Goal: Task Accomplishment & Management: Complete application form

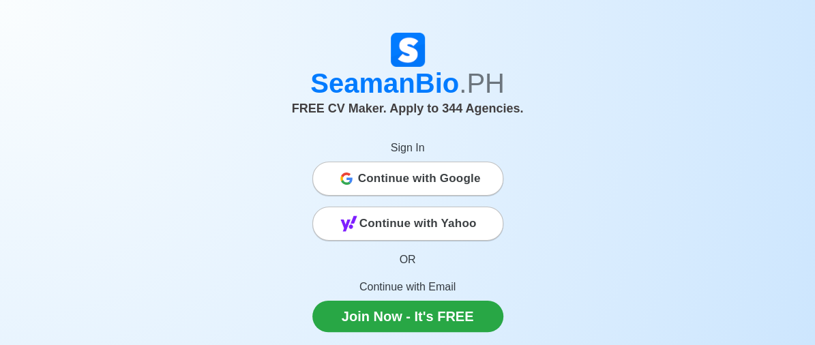
click at [401, 182] on span "Continue with Google" at bounding box center [419, 178] width 123 height 27
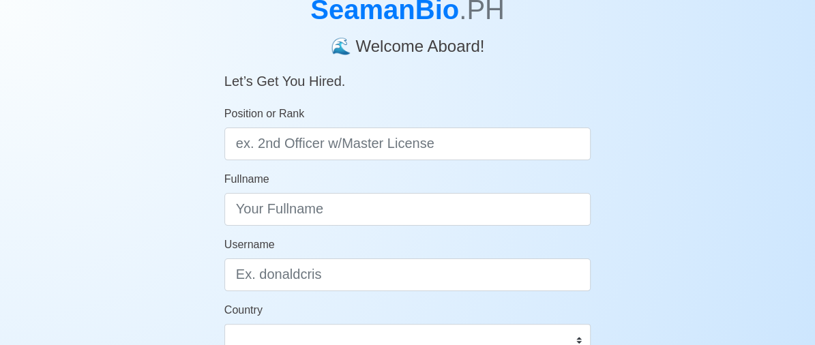
scroll to position [89, 0]
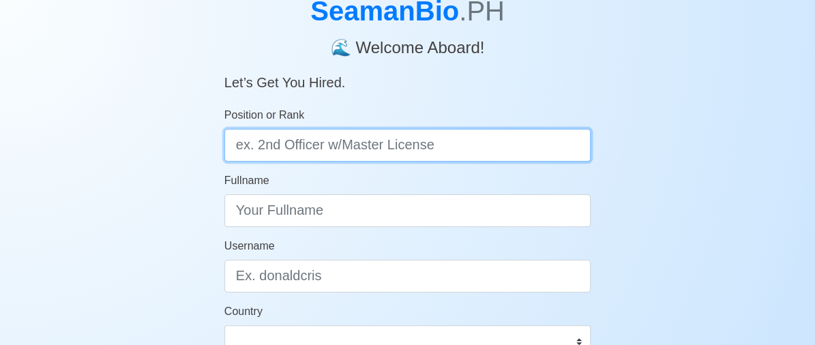
click at [414, 149] on input "Position or Rank" at bounding box center [407, 145] width 367 height 33
type input "i"
type input "Oiler"
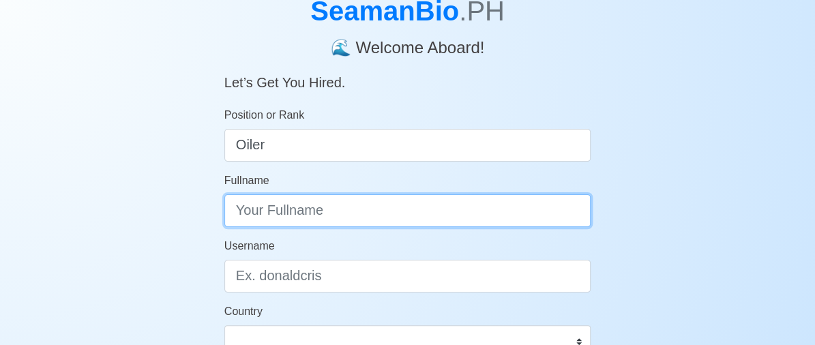
click at [410, 207] on input "Fullname" at bounding box center [407, 210] width 367 height 33
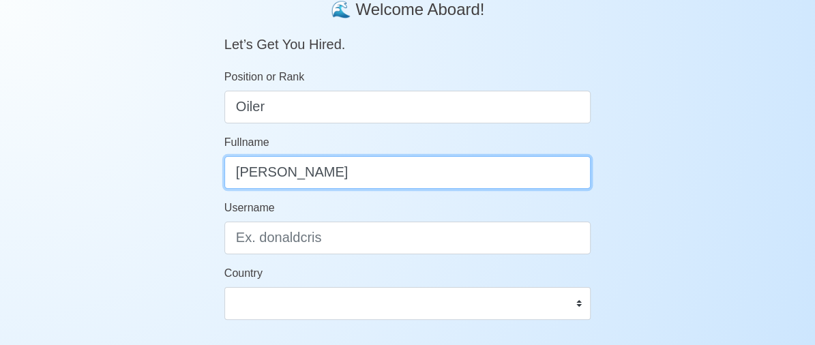
type input "[PERSON_NAME]"
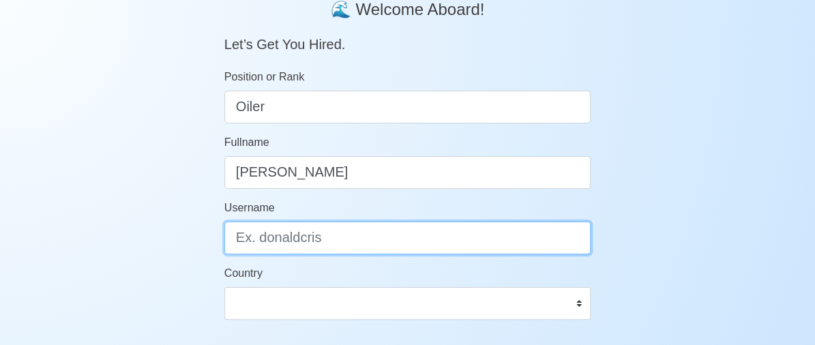
click at [285, 253] on input "Username" at bounding box center [407, 238] width 367 height 33
type input "rennic"
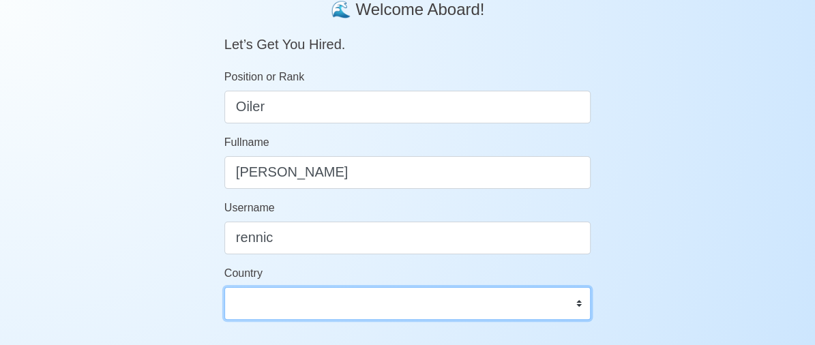
click at [265, 303] on select "Afghanistan Åland Islands Albania Algeria American Samoa Andorra Angola Anguill…" at bounding box center [407, 303] width 367 height 33
click at [580, 305] on select "Afghanistan Åland Islands Albania Algeria American Samoa Andorra Angola Anguill…" at bounding box center [407, 303] width 367 height 33
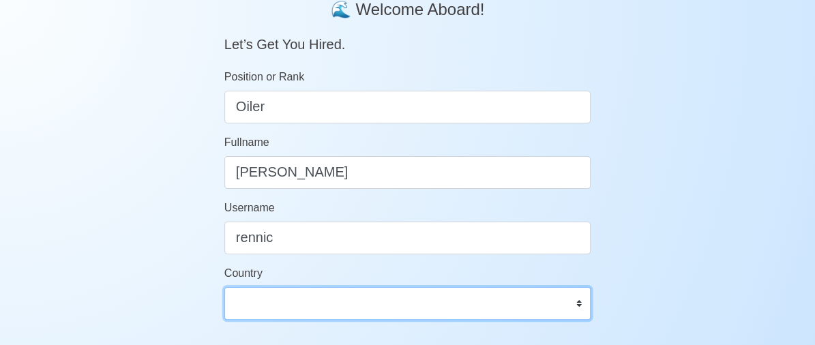
select select "PH"
click at [224, 287] on select "Afghanistan Åland Islands Albania Algeria American Samoa Andorra Angola Anguill…" at bounding box center [407, 303] width 367 height 33
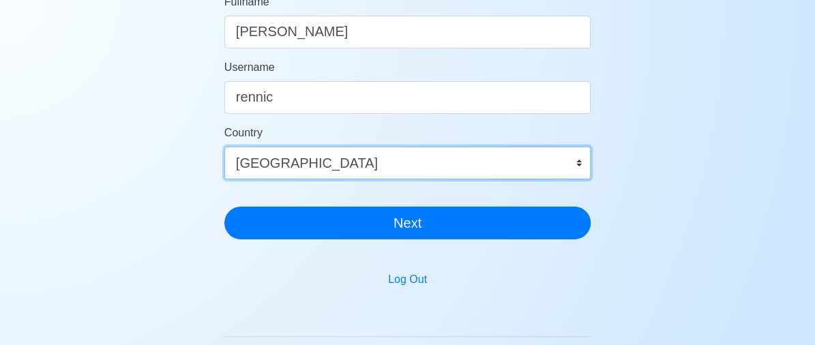
scroll to position [304, 0]
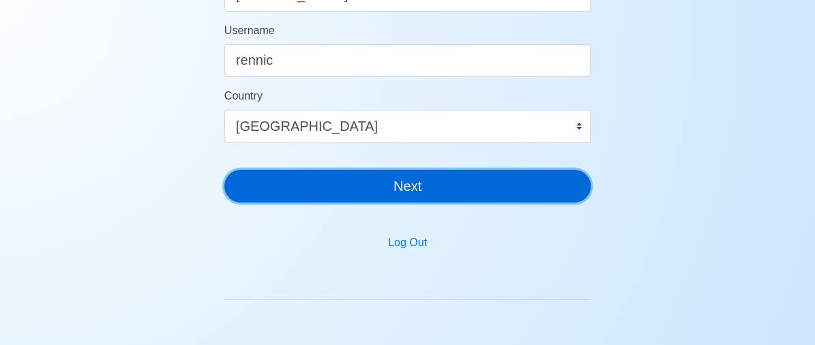
click at [488, 174] on button "Next" at bounding box center [407, 186] width 367 height 33
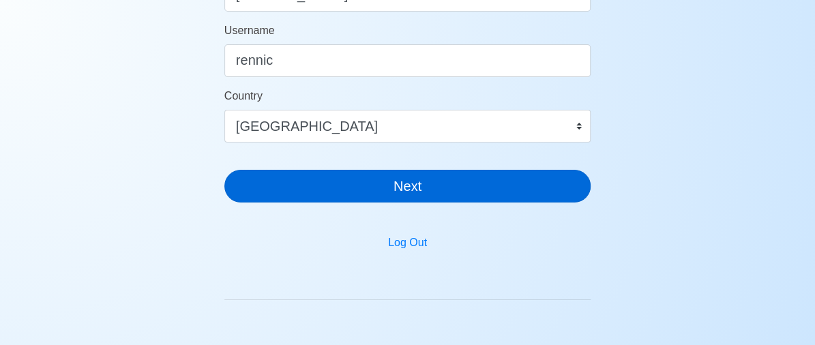
scroll to position [16, 0]
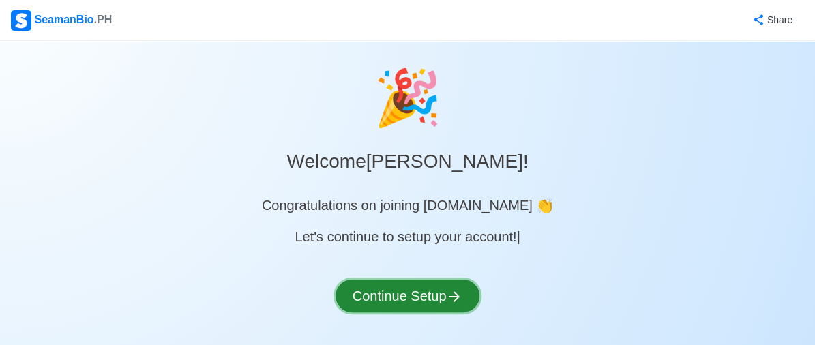
click at [427, 297] on button "Continue Setup" at bounding box center [407, 296] width 145 height 33
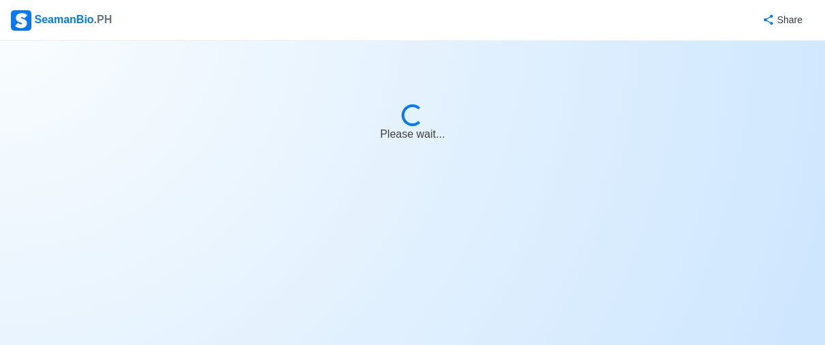
select select "Visible for Hiring"
select select "PH"
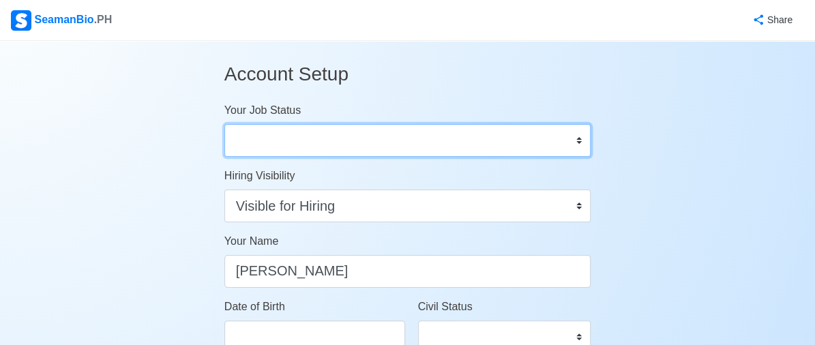
click at [576, 140] on select "Onboard Actively Looking for Job Not Looking for Job" at bounding box center [407, 140] width 367 height 33
select select "Actively Looking for Job"
click at [224, 124] on select "Onboard Actively Looking for Job Not Looking for Job" at bounding box center [407, 140] width 367 height 33
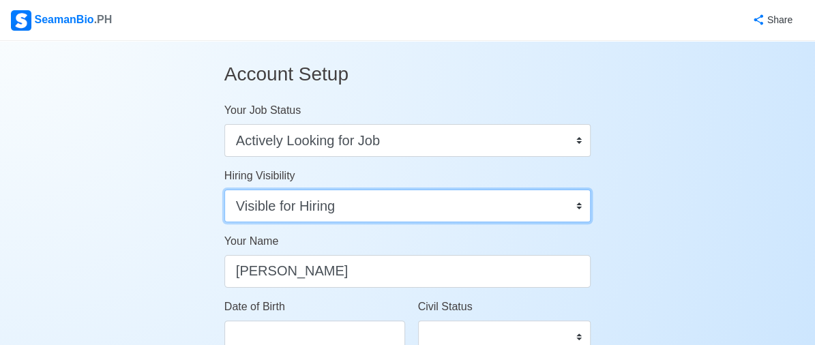
click at [579, 205] on select "Visible for Hiring Not Visible for Hiring" at bounding box center [407, 206] width 367 height 33
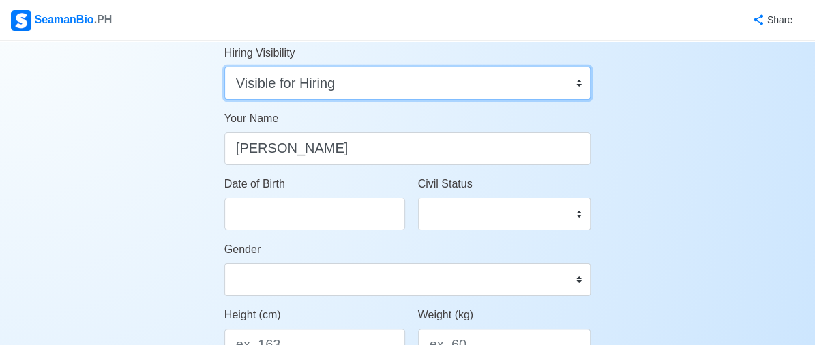
scroll to position [127, 0]
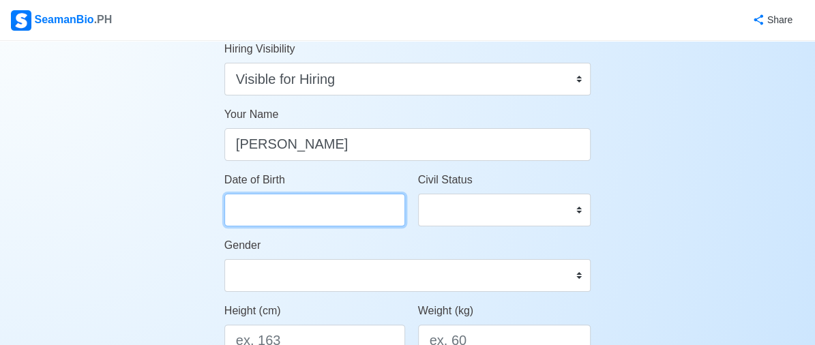
select select "****"
select select "*******"
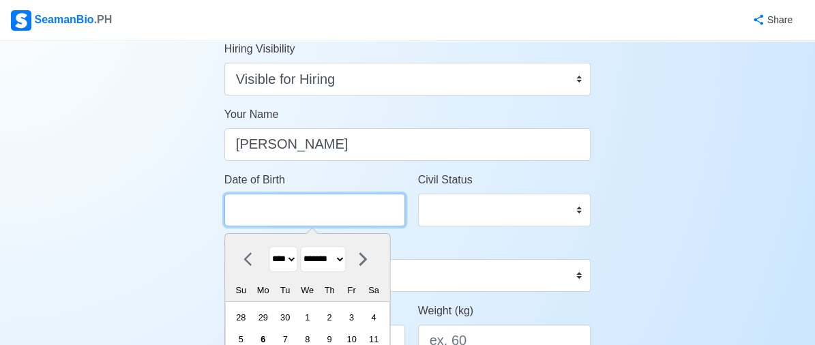
click at [308, 211] on input "Date of Birth" at bounding box center [314, 210] width 181 height 33
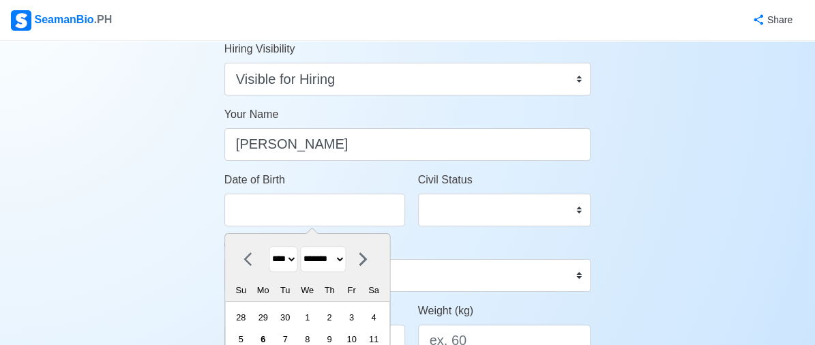
click at [346, 261] on select "******* ******** ***** ***** *** **** **** ****** ********* ******* ******** **…" at bounding box center [323, 259] width 46 height 27
click at [305, 246] on select "******* ******** ***** ***** *** **** **** ****** ********* ******* ******** **…" at bounding box center [323, 259] width 46 height 27
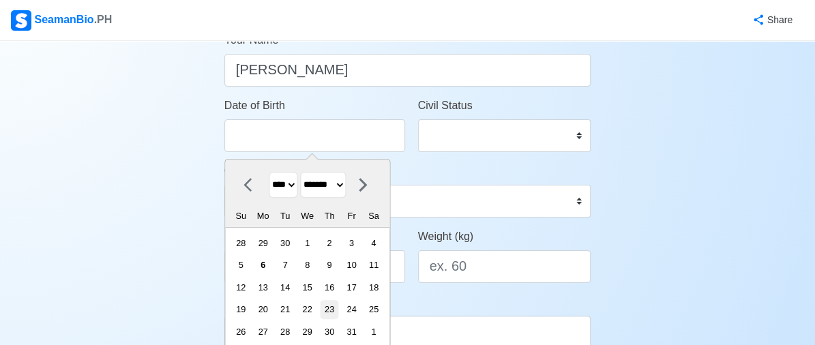
click at [334, 309] on div "23" at bounding box center [329, 309] width 18 height 18
type input "10/23/2025"
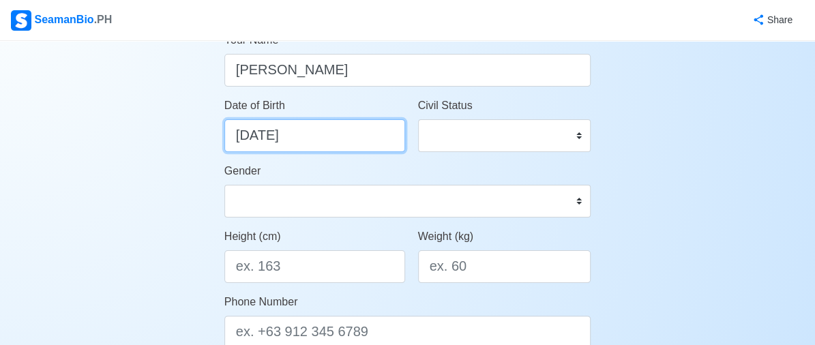
click at [316, 147] on input "10/23/2025" at bounding box center [314, 135] width 181 height 33
select select "****"
select select "*******"
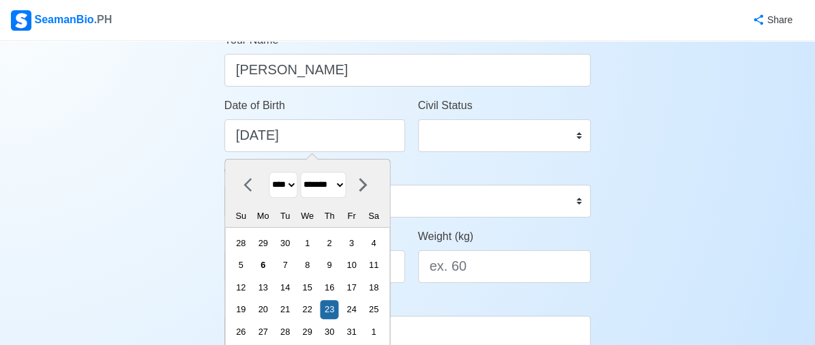
click at [296, 185] on select "**** **** **** **** **** **** **** **** **** **** **** **** **** **** **** ****…" at bounding box center [283, 185] width 29 height 27
select select "****"
click at [269, 172] on select "**** **** **** **** **** **** **** **** **** **** **** **** **** **** **** ****…" at bounding box center [283, 185] width 29 height 27
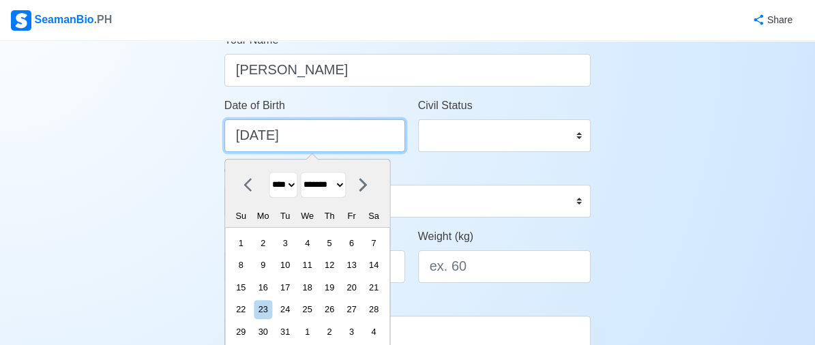
click at [352, 143] on input "10/23/2025" at bounding box center [314, 135] width 181 height 33
type input "10/23/20"
select select "****"
type input "10/23/2"
select select "****"
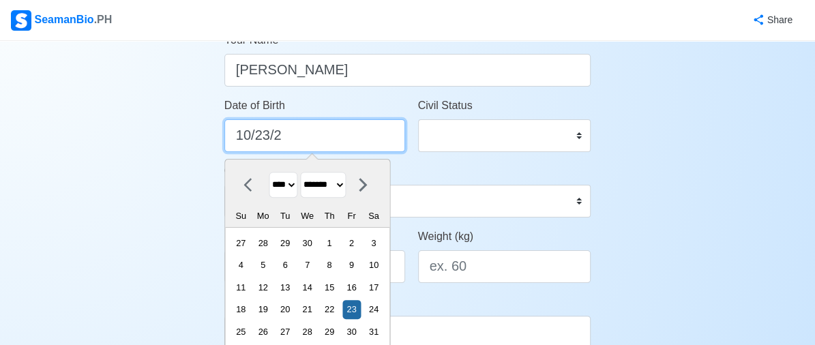
type input "10/23/"
select select "****"
type input "10/23/1"
select select "****"
type input "10/23/19"
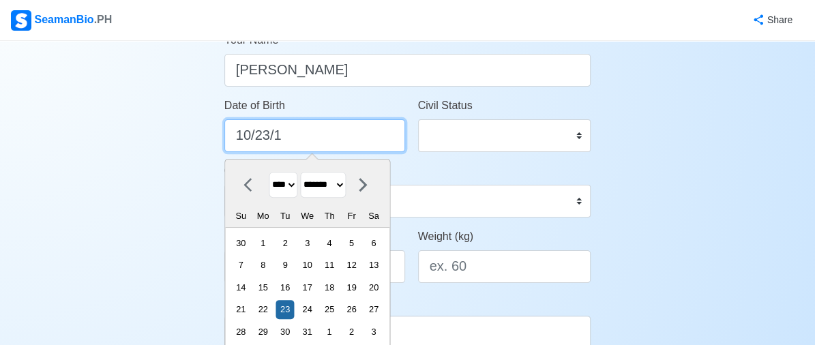
select select "****"
type input "[DATE]"
select select "****"
type input "[DATE]"
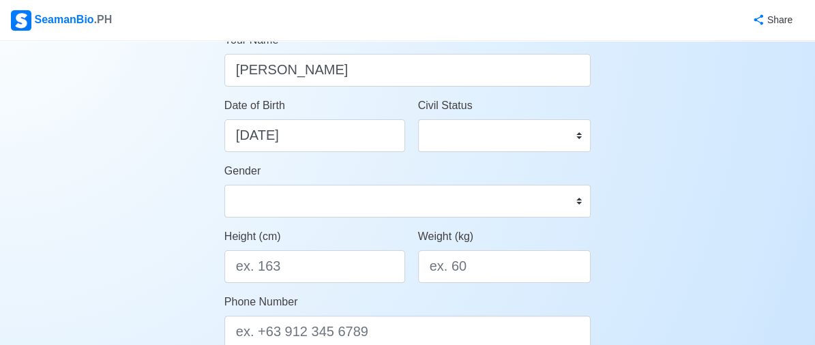
click at [436, 156] on div "Civil Status Single Married Widowed Separated" at bounding box center [505, 130] width 194 height 65
click at [471, 128] on select "Single Married Widowed Separated" at bounding box center [504, 135] width 173 height 33
select select "Single"
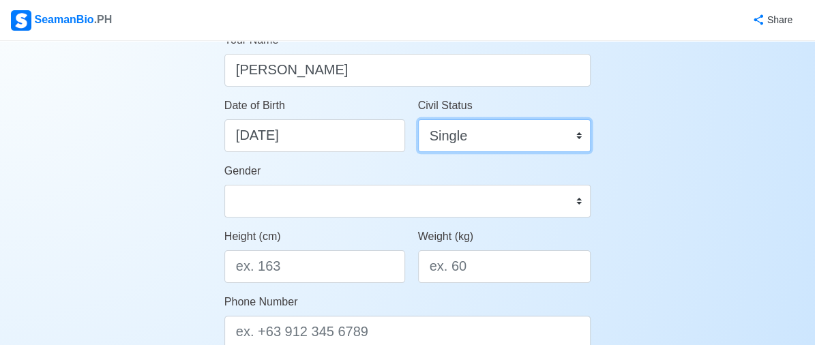
click at [418, 119] on select "Single Married Widowed Separated" at bounding box center [504, 135] width 173 height 33
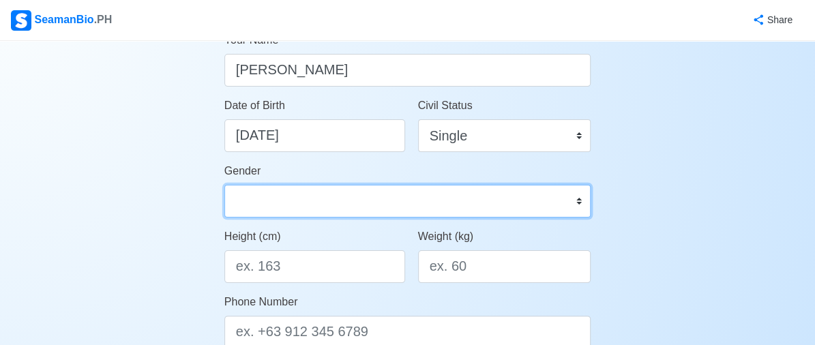
click at [451, 196] on select "Male Female" at bounding box center [407, 201] width 367 height 33
click at [224, 185] on select "Male Female" at bounding box center [407, 201] width 367 height 33
drag, startPoint x: 544, startPoint y: 201, endPoint x: 484, endPoint y: 238, distance: 70.4
select select "[DEMOGRAPHIC_DATA]"
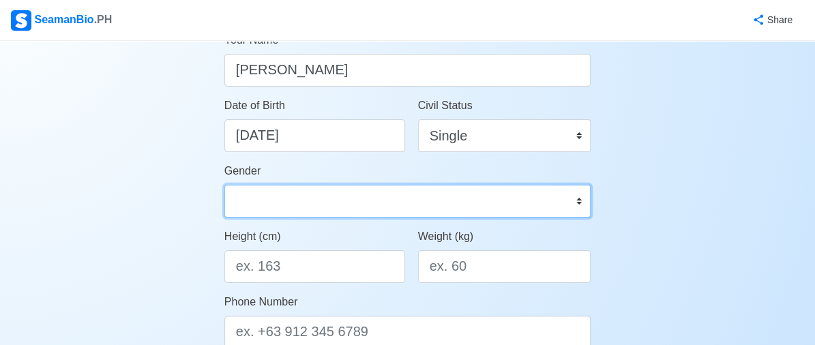
click at [224, 185] on select "Male Female" at bounding box center [407, 201] width 367 height 33
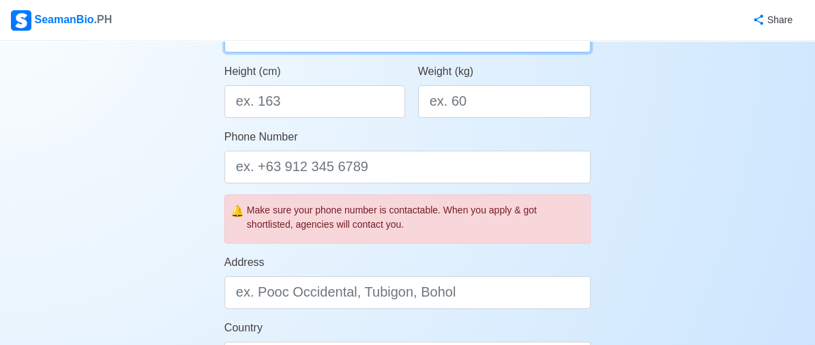
scroll to position [368, 0]
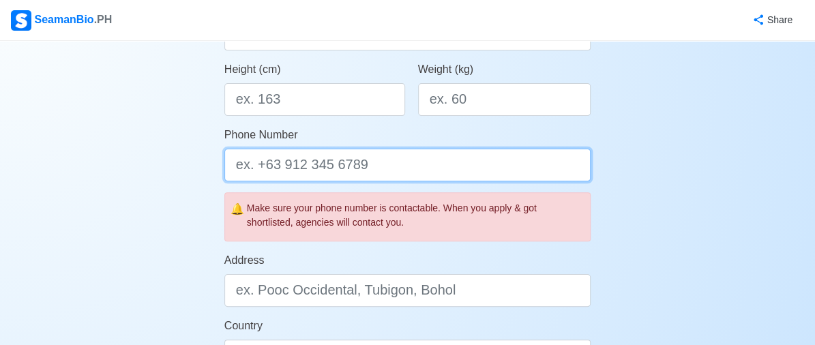
click at [375, 163] on input "Phone Number" at bounding box center [407, 165] width 367 height 33
type input "0"
type input "639633635866"
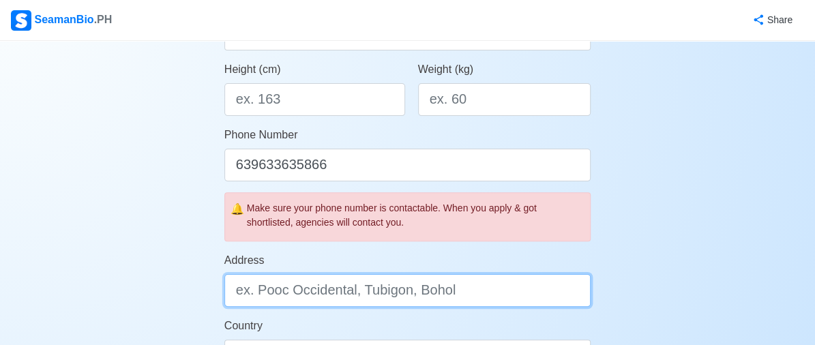
click at [380, 290] on input "Address" at bounding box center [407, 290] width 367 height 33
type input "B"
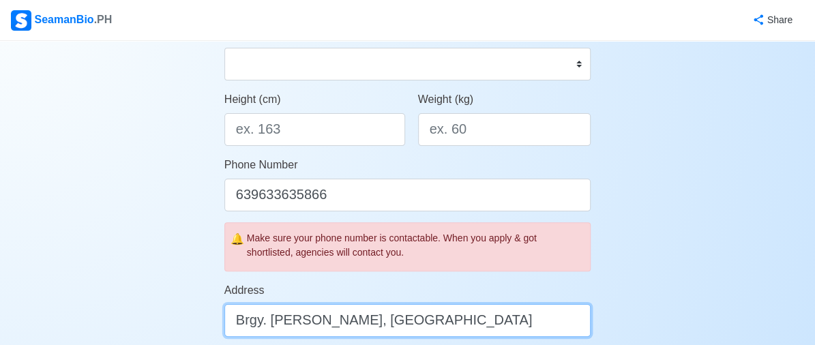
scroll to position [281, 0]
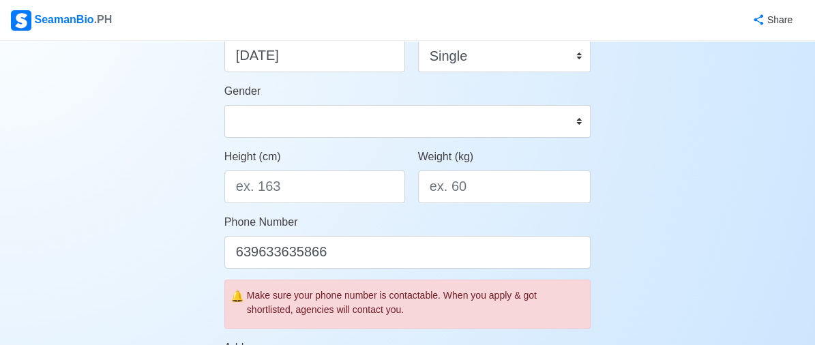
type input "Brgy. [PERSON_NAME], [GEOGRAPHIC_DATA]"
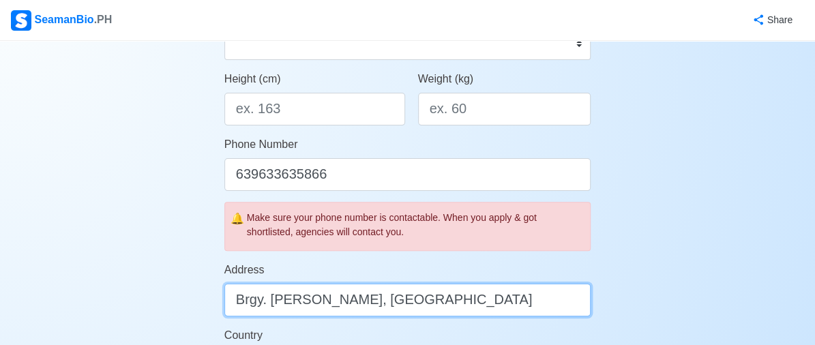
scroll to position [363, 0]
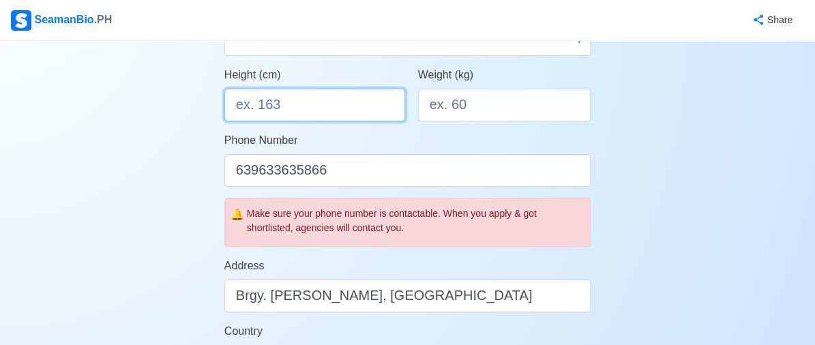
click at [315, 100] on input "Height (cm)" at bounding box center [314, 105] width 181 height 33
type input "3"
click at [295, 101] on input "Height (cm)" at bounding box center [314, 105] width 181 height 33
click at [293, 102] on input "Height (cm)" at bounding box center [314, 105] width 181 height 33
type input "1"
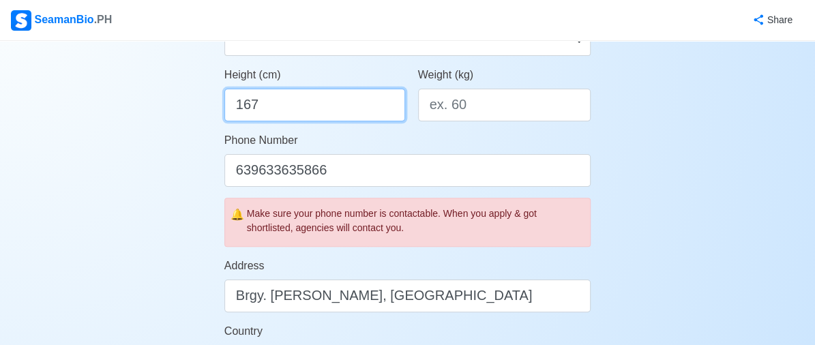
type input "167"
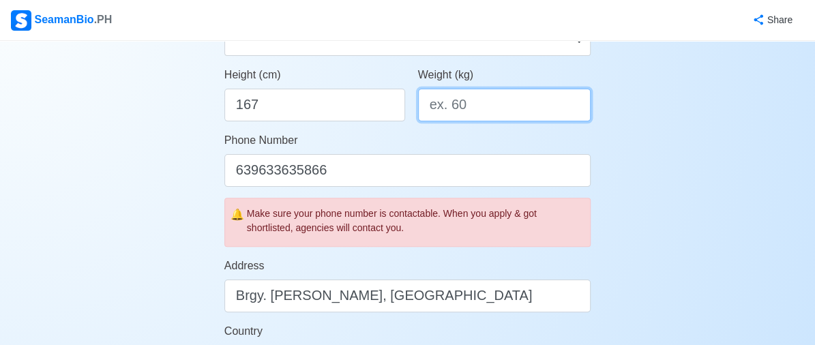
click at [475, 100] on input "Weight (kg)" at bounding box center [504, 105] width 173 height 33
type input "72"
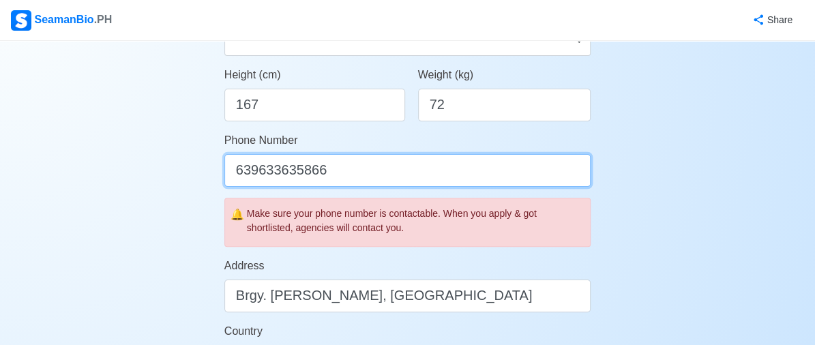
click at [371, 168] on input "639633635866" at bounding box center [407, 170] width 367 height 33
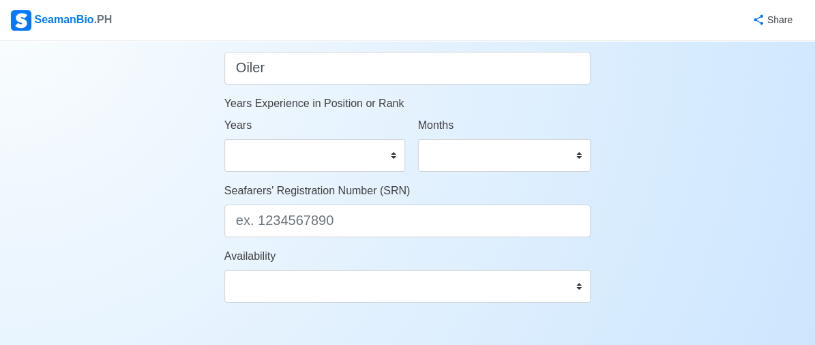
scroll to position [723, 0]
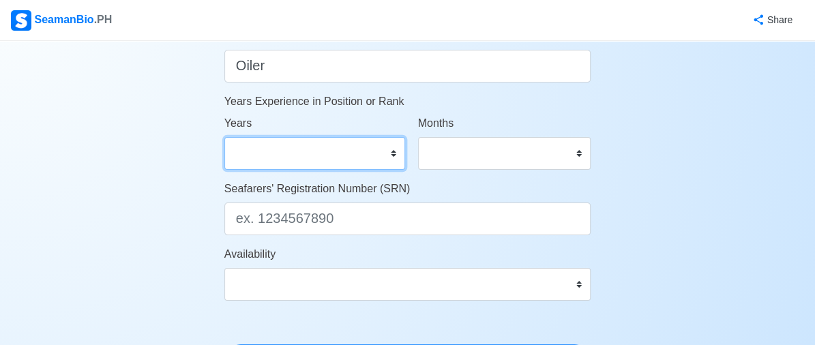
click at [391, 152] on select "0 1 2 3 4 5 6 7 8 9 10 11 12 13 14 15 16 17 18 19 20 21 22 23 24 25 26 27 28 29…" at bounding box center [314, 153] width 181 height 33
click at [390, 160] on select "0 1 2 3 4 5 6 7 8 9 10 11 12 13 14 15 16 17 18 19 20 21 22 23 24 25 26 27 28 29…" at bounding box center [314, 153] width 181 height 33
select select "2"
click at [224, 137] on select "0 1 2 3 4 5 6 7 8 9 10 11 12 13 14 15 16 17 18 19 20 21 22 23 24 25 26 27 28 29…" at bounding box center [314, 153] width 181 height 33
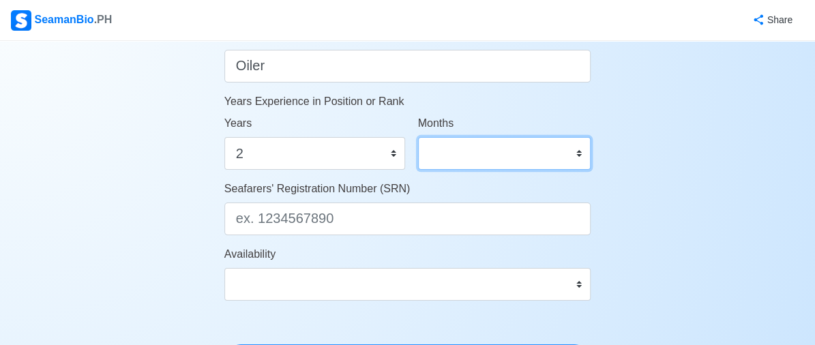
click at [580, 152] on select "0 1 2 3 4 5 6 7 8 9 10 11" at bounding box center [504, 153] width 173 height 33
click at [586, 184] on div "Seafarers' Registration Number (SRN)" at bounding box center [407, 208] width 367 height 55
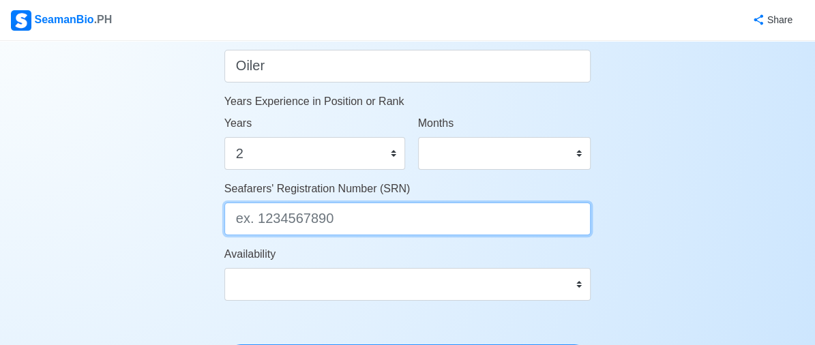
click at [394, 217] on input "Seafarers' Registration Number (SRN)" at bounding box center [407, 219] width 367 height 33
type input "8910230018"
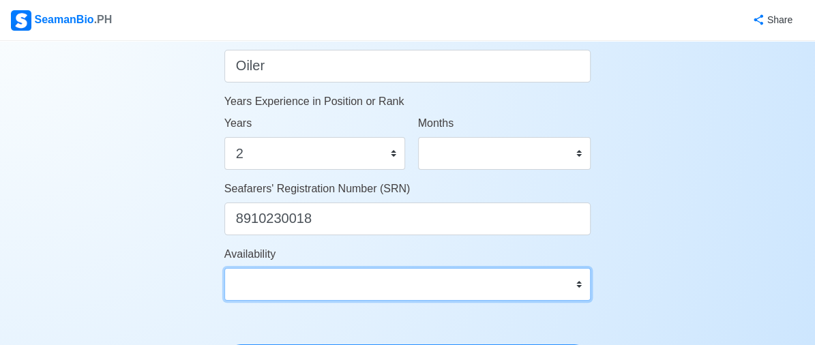
click at [578, 289] on select "Immediate Nov 2025 Dec 2025 Jan 2026 Feb 2026 Mar 2026 Apr 2026 May 2026 Jun 20…" at bounding box center [407, 284] width 367 height 33
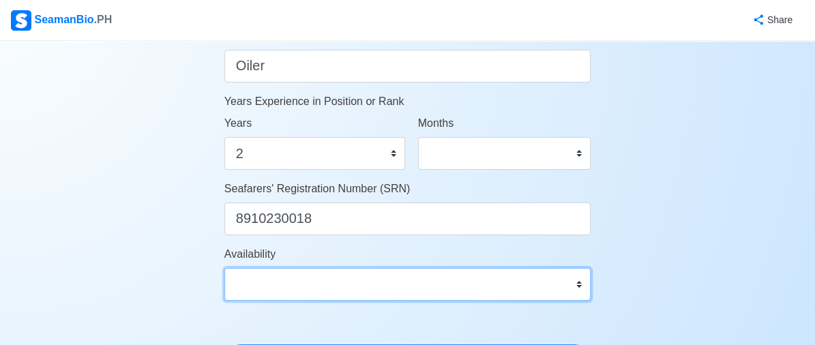
click at [578, 287] on select "Immediate Nov 2025 Dec 2025 Jan 2026 Feb 2026 Mar 2026 Apr 2026 May 2026 Jun 20…" at bounding box center [407, 284] width 367 height 33
select select "4102416000000"
click at [224, 268] on select "Immediate Nov 2025 Dec 2025 Jan 2026 Feb 2026 Mar 2026 Apr 2026 May 2026 Jun 20…" at bounding box center [407, 284] width 367 height 33
click at [579, 282] on select "Immediate Nov 2025 Dec 2025 Jan 2026 Feb 2026 Mar 2026 Apr 2026 May 2026 Jun 20…" at bounding box center [407, 284] width 367 height 33
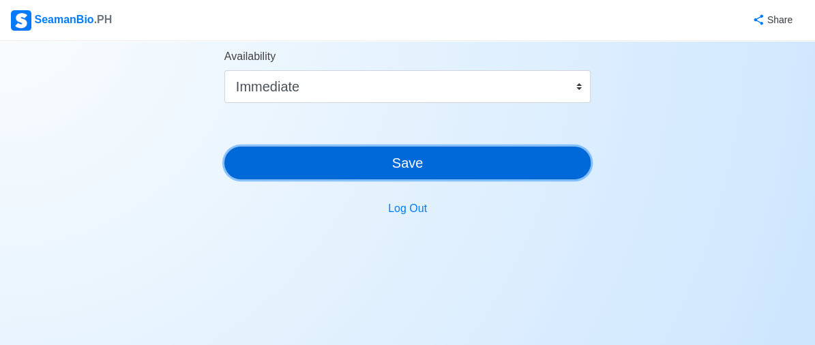
click at [428, 158] on button "Save" at bounding box center [407, 163] width 367 height 33
click at [436, 163] on button "Save" at bounding box center [407, 163] width 367 height 33
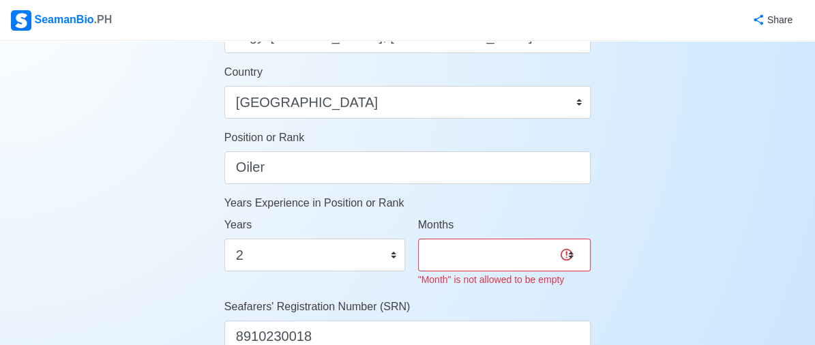
scroll to position [631, 0]
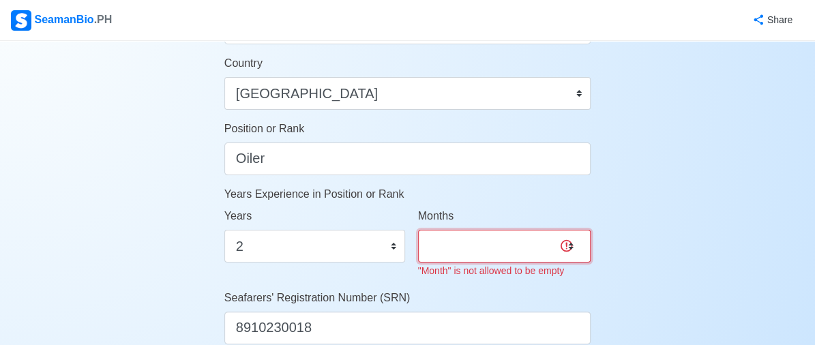
click at [577, 242] on select "0 1 2 3 4 5 6 7 8 9 10 11" at bounding box center [504, 246] width 173 height 33
click at [717, 207] on div "Account Setup Your Job Status Onboard Actively Looking for Job Not Looking for …" at bounding box center [407, 15] width 815 height 1211
click at [580, 248] on select "0 1 2 3 4 5 6 7 8 9 10 11" at bounding box center [504, 246] width 173 height 33
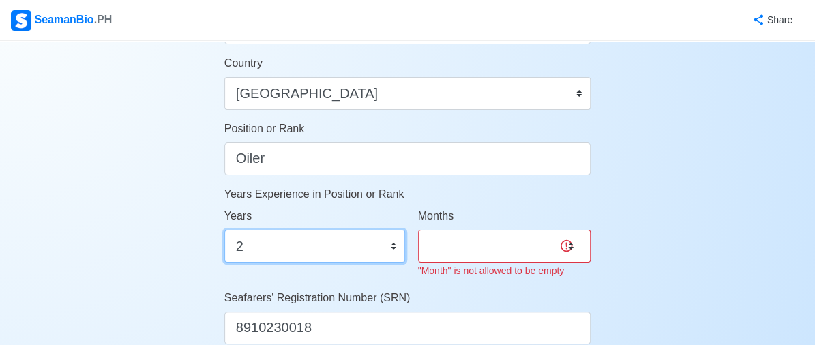
click at [393, 243] on select "0 1 2 3 4 5 6 7 8 9 10 11 12 13 14 15 16 17 18 19 20 21 22 23 24 25 26 27 28 29…" at bounding box center [314, 246] width 181 height 33
select select "1"
click at [224, 230] on select "0 1 2 3 4 5 6 7 8 9 10 11 12 13 14 15 16 17 18 19 20 21 22 23 24 25 26 27 28 29…" at bounding box center [314, 246] width 181 height 33
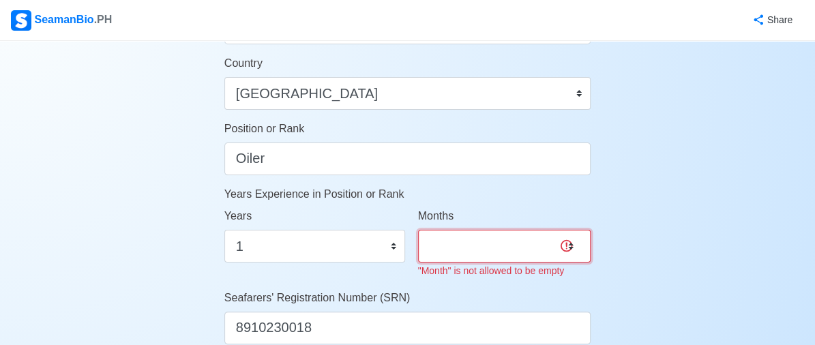
click at [564, 244] on select "0 1 2 3 4 5 6 7 8 9 10 11" at bounding box center [504, 246] width 173 height 33
select select "9"
click at [418, 230] on select "0 1 2 3 4 5 6 7 8 9 10 11" at bounding box center [504, 246] width 173 height 33
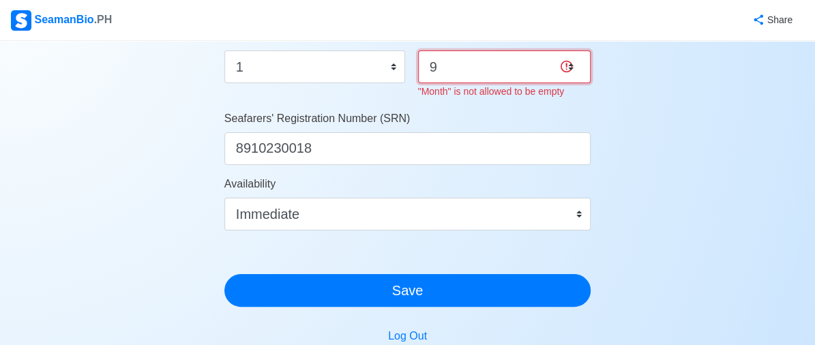
scroll to position [814, 0]
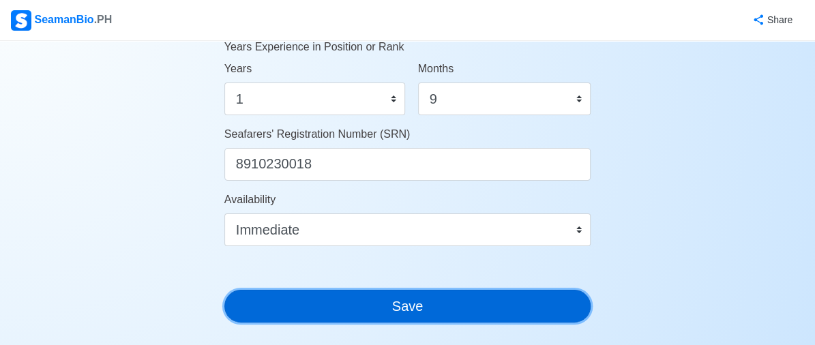
scroll to position [798, 0]
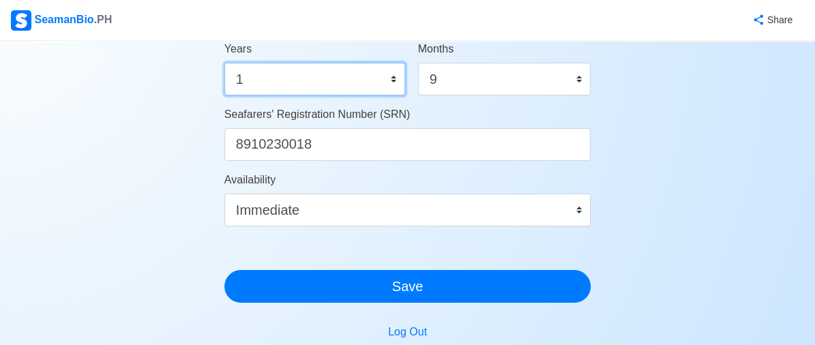
click at [296, 81] on select "0 1 2 3 4 5 6 7 8 9 10 11 12 13 14 15 16 17 18 19 20 21 22 23 24 25 26 27 28 29…" at bounding box center [314, 79] width 181 height 33
select select "2"
click at [224, 63] on select "0 1 2 3 4 5 6 7 8 9 10 11 12 13 14 15 16 17 18 19 20 21 22 23 24 25 26 27 28 29…" at bounding box center [314, 79] width 181 height 33
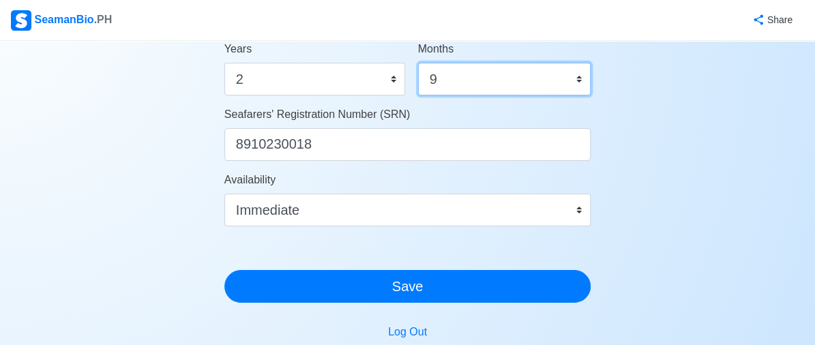
click at [580, 78] on select "0 1 2 3 4 5 6 7 8 9 10 11" at bounding box center [504, 79] width 173 height 33
select select "5"
click at [418, 63] on select "0 1 2 3 4 5 6 7 8 9 10 11" at bounding box center [504, 79] width 173 height 33
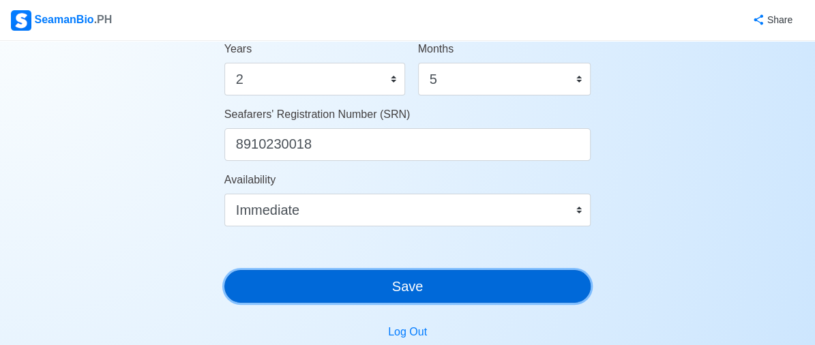
click at [335, 296] on button "Save" at bounding box center [407, 286] width 367 height 33
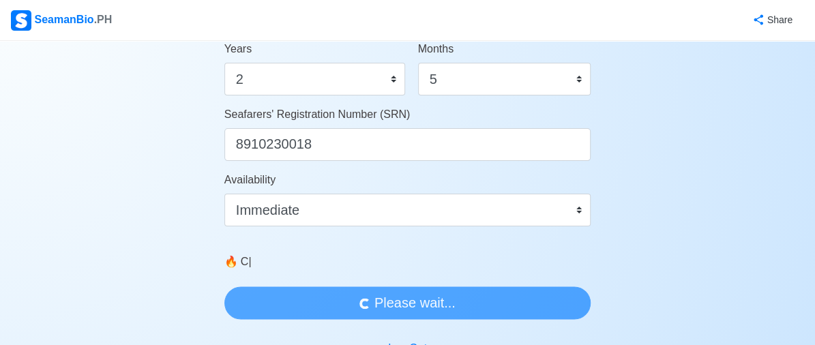
scroll to position [0, 0]
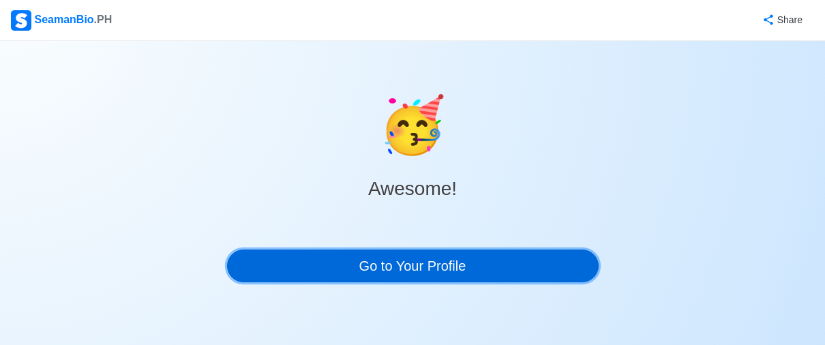
click at [349, 272] on link "Go to Your Profile" at bounding box center [413, 266] width 372 height 33
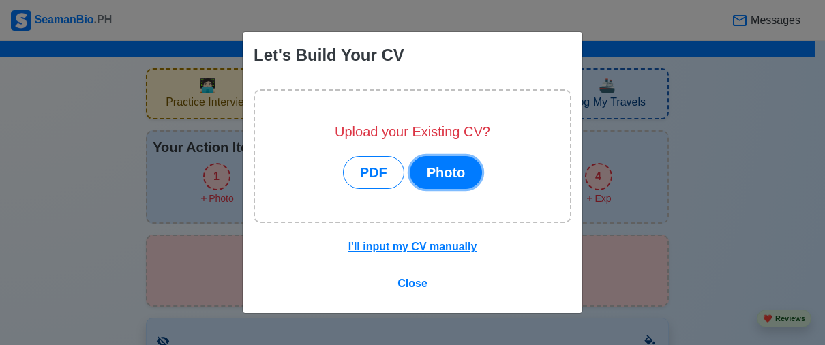
click at [447, 181] on button "Photo" at bounding box center [446, 172] width 73 height 33
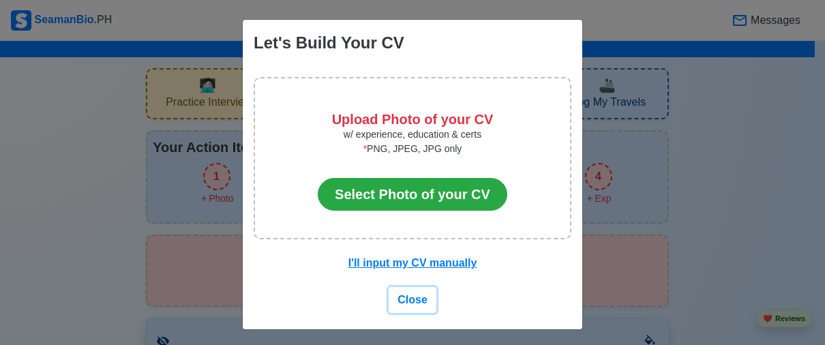
click at [409, 295] on span "Close" at bounding box center [413, 300] width 30 height 12
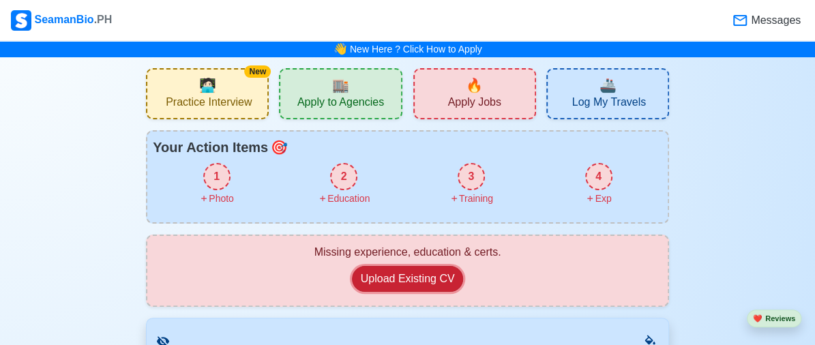
click at [398, 282] on button "Upload Existing CV" at bounding box center [408, 279] width 112 height 26
click at [408, 282] on button "Upload Existing CV" at bounding box center [408, 279] width 112 height 26
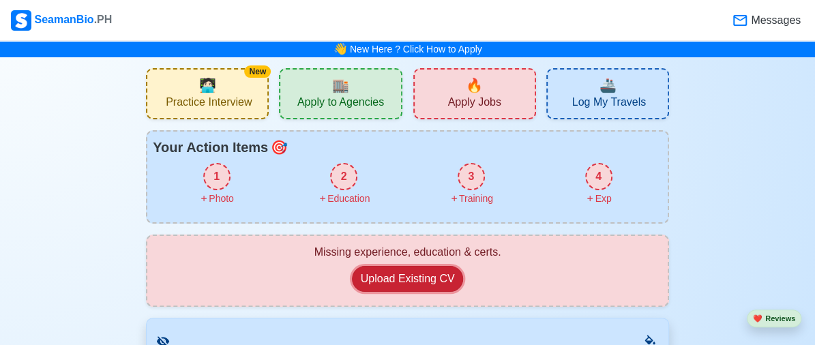
click at [408, 282] on button "Upload Existing CV" at bounding box center [408, 279] width 112 height 26
click at [218, 168] on div "1" at bounding box center [216, 176] width 27 height 27
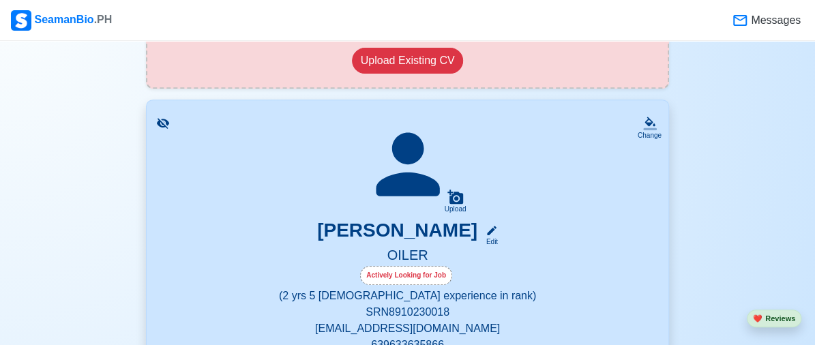
scroll to position [203, 0]
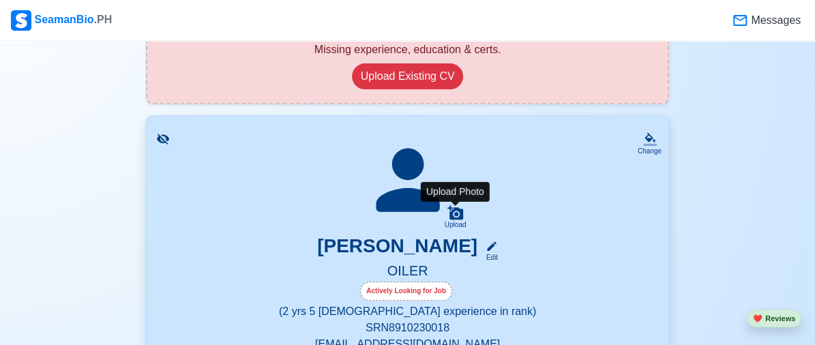
click at [455, 215] on icon at bounding box center [455, 212] width 16 height 14
click at [0, 0] on input "Upload" at bounding box center [0, 0] width 0 height 0
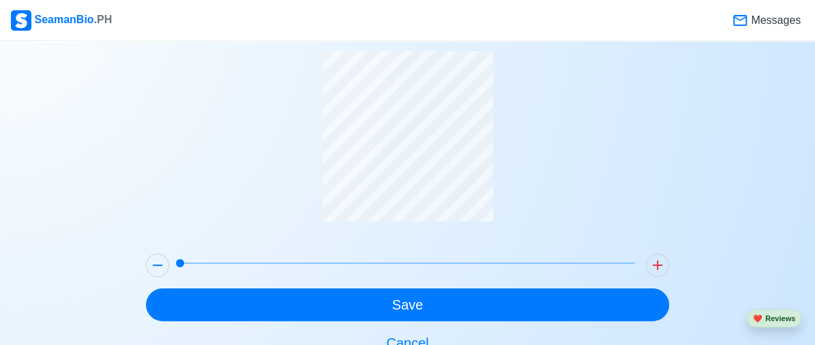
scroll to position [68, 0]
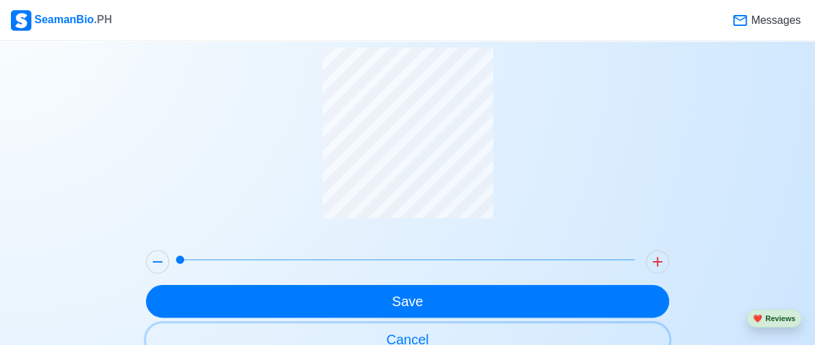
click at [418, 338] on button "Cancel" at bounding box center [407, 339] width 523 height 33
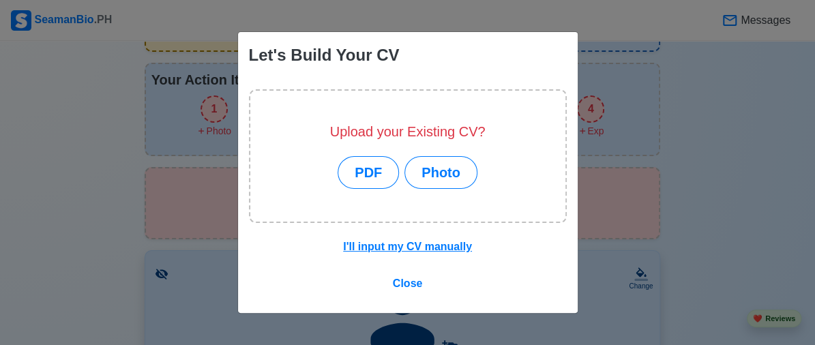
scroll to position [78, 0]
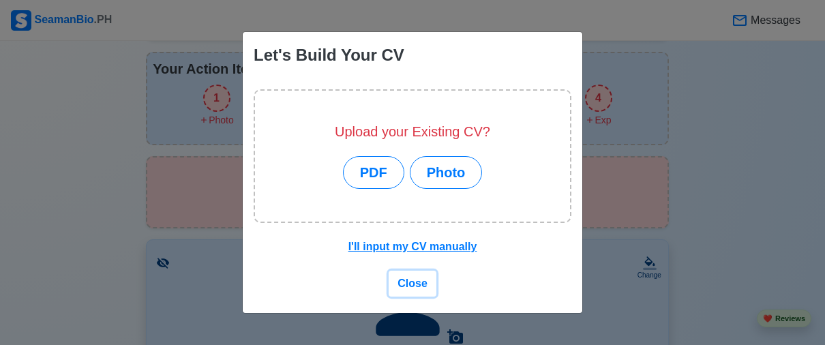
click at [412, 288] on span "Close" at bounding box center [413, 284] width 30 height 12
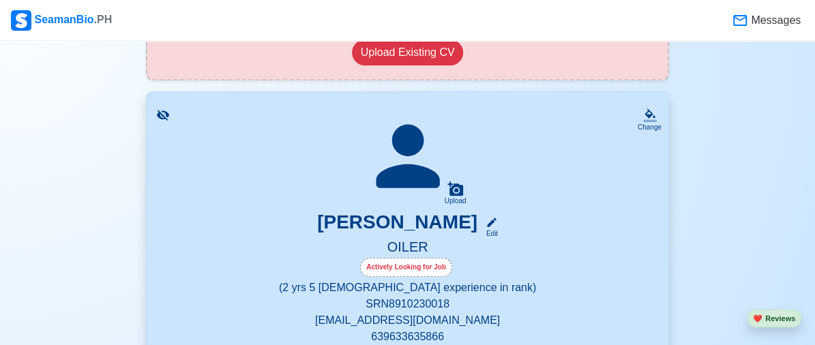
scroll to position [230, 0]
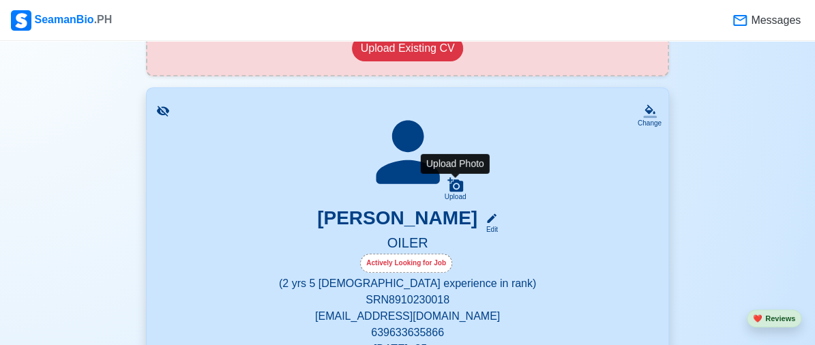
click at [460, 198] on div "Upload" at bounding box center [456, 197] width 22 height 8
click at [0, 0] on input "Upload" at bounding box center [0, 0] width 0 height 0
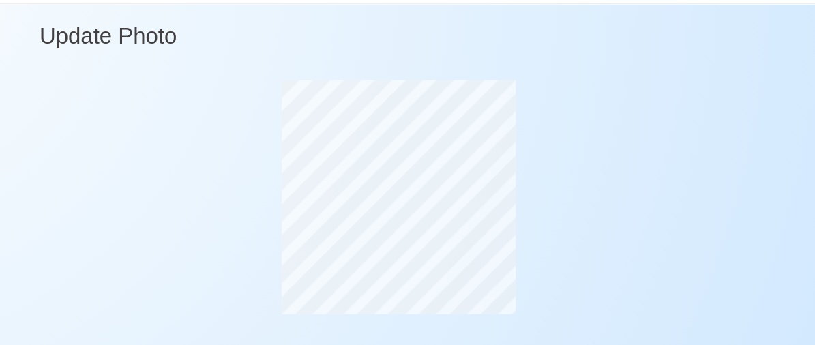
scroll to position [19, 0]
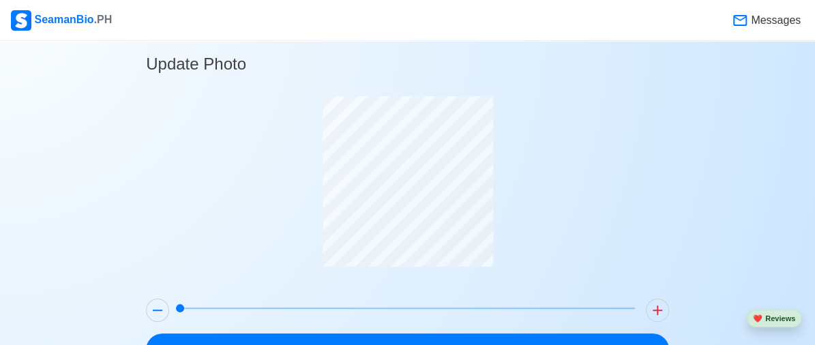
click at [792, 132] on div "Update Photo Save Cancel" at bounding box center [407, 221] width 815 height 366
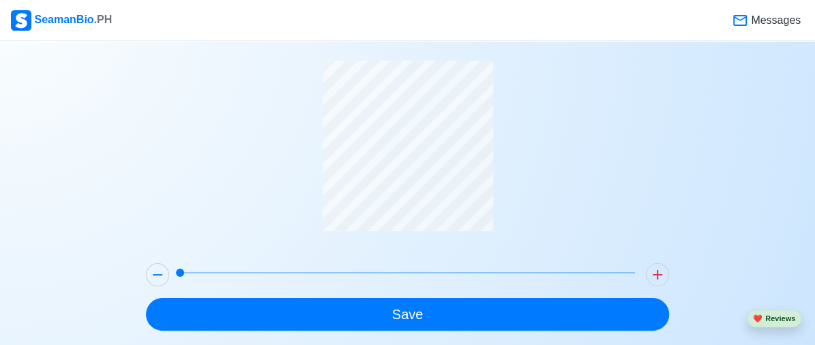
scroll to position [76, 0]
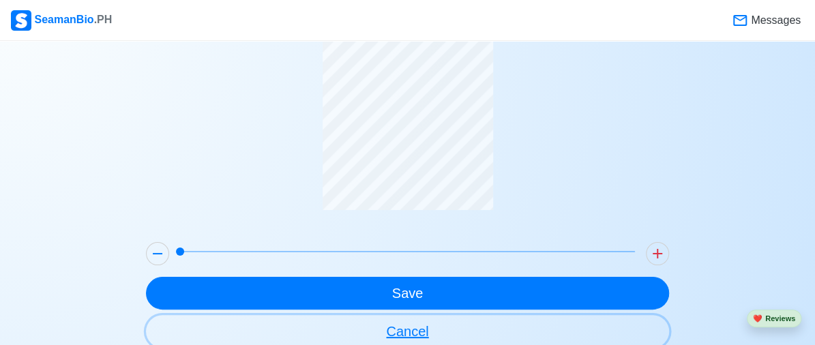
click at [446, 334] on button "Cancel" at bounding box center [407, 331] width 523 height 33
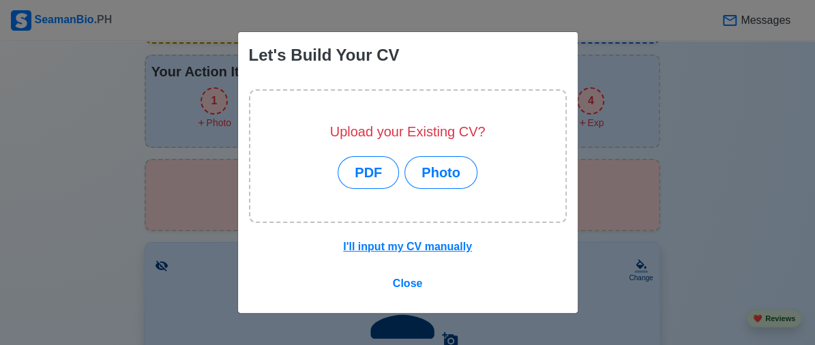
scroll to position [87, 0]
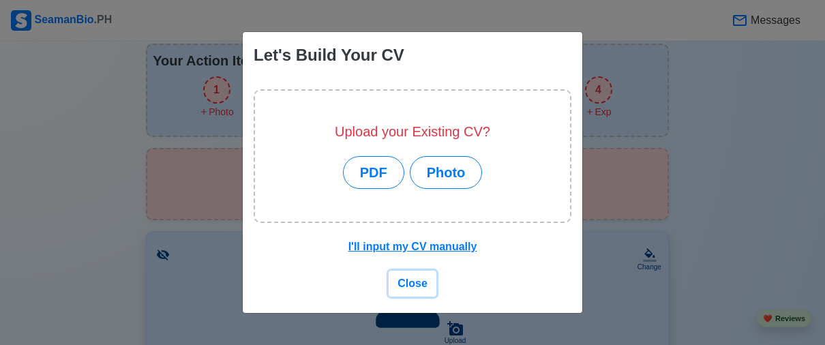
click at [411, 278] on span "Close" at bounding box center [413, 284] width 30 height 12
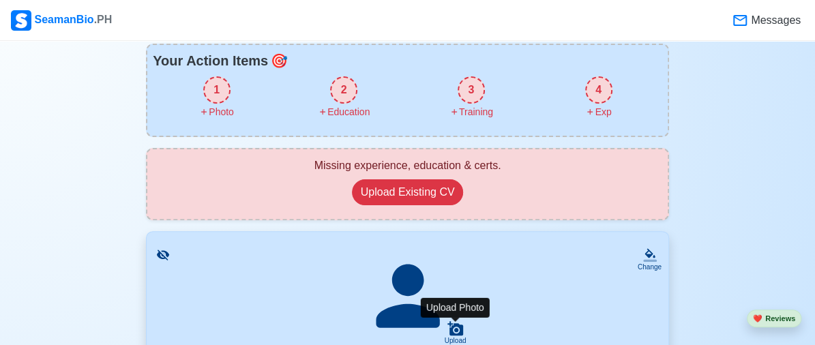
click at [452, 328] on icon at bounding box center [455, 328] width 16 height 14
click at [0, 0] on input "Upload" at bounding box center [0, 0] width 0 height 0
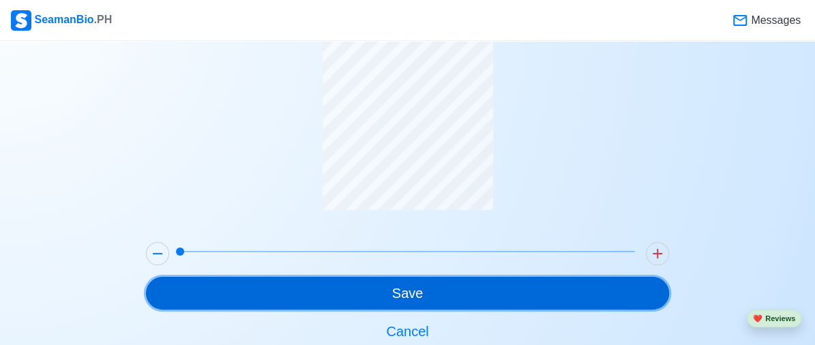
click at [442, 278] on button "Save" at bounding box center [407, 293] width 523 height 33
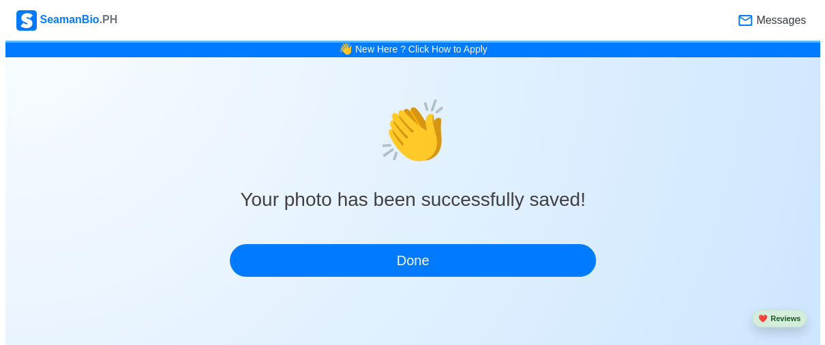
scroll to position [0, 0]
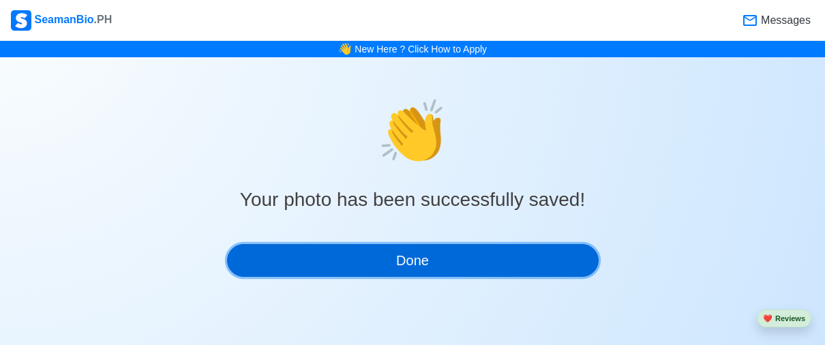
click at [424, 265] on button "Done" at bounding box center [413, 260] width 372 height 33
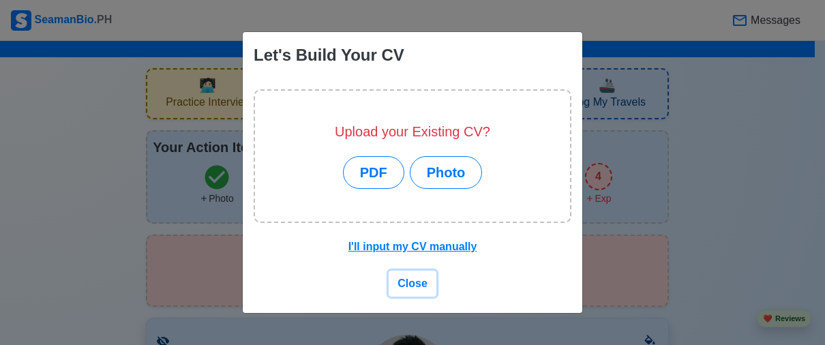
click at [415, 289] on span "Close" at bounding box center [413, 284] width 30 height 12
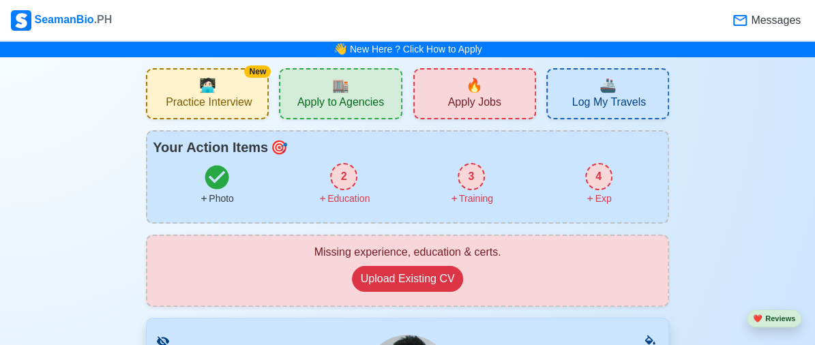
click at [344, 181] on div "2" at bounding box center [343, 176] width 27 height 27
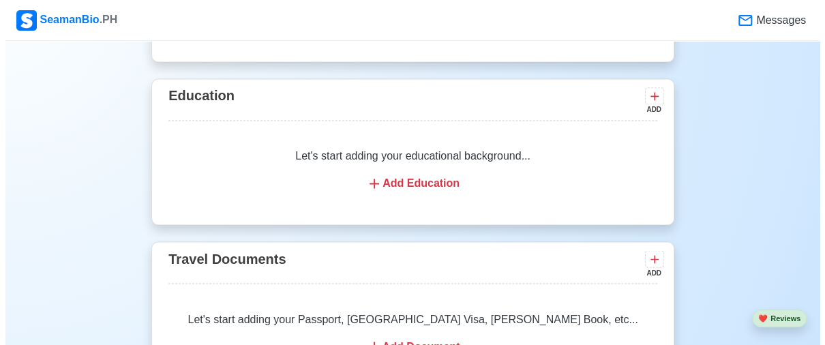
scroll to position [1024, 0]
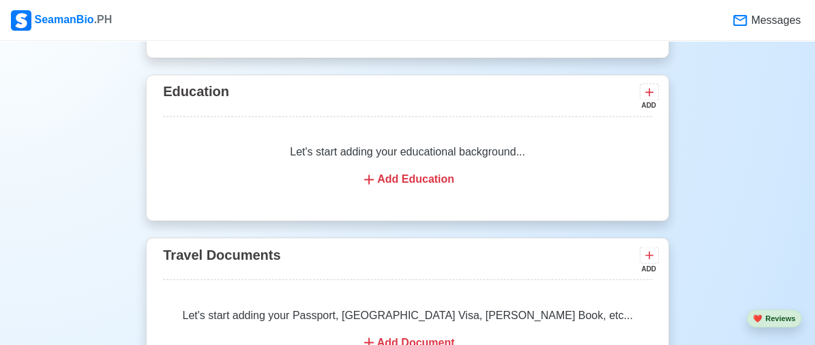
click at [404, 184] on div "Add Education" at bounding box center [407, 179] width 456 height 16
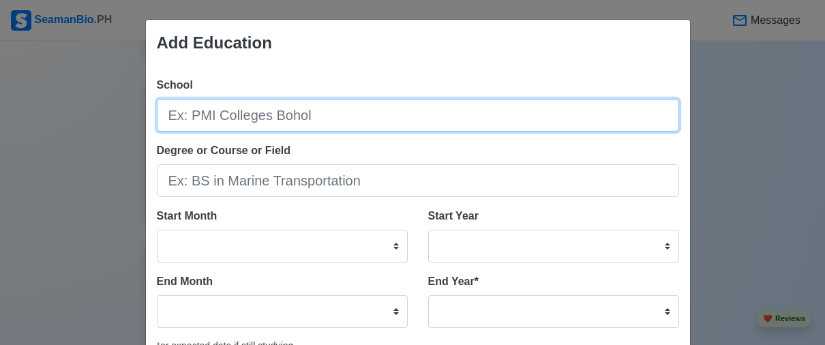
click at [225, 117] on input "School" at bounding box center [418, 115] width 522 height 33
click at [251, 110] on input "School" at bounding box center [418, 115] width 522 height 33
type input "p"
type input "PHINMA-[GEOGRAPHIC_DATA]"
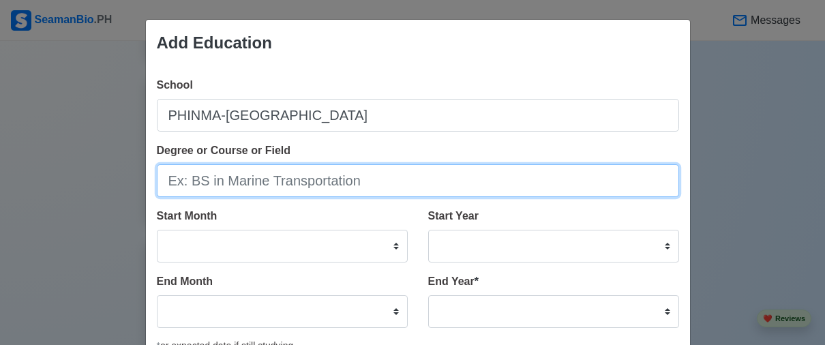
click at [243, 188] on input "Degree or Course or Field" at bounding box center [418, 180] width 522 height 33
type input "B"
type input "BS in Marine Engeneering"
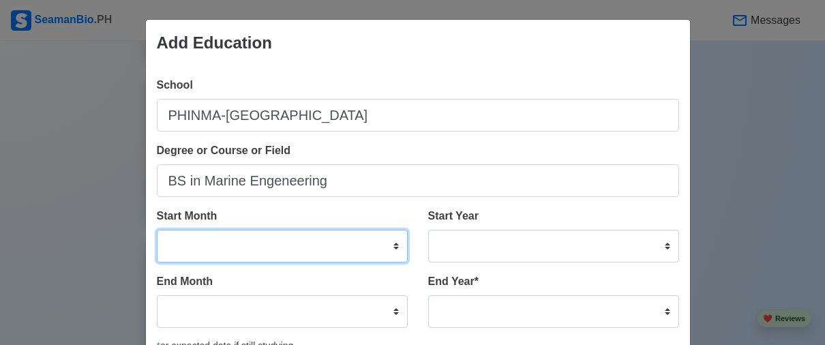
click at [280, 233] on select "January February March April May June July August September October November De…" at bounding box center [282, 246] width 251 height 33
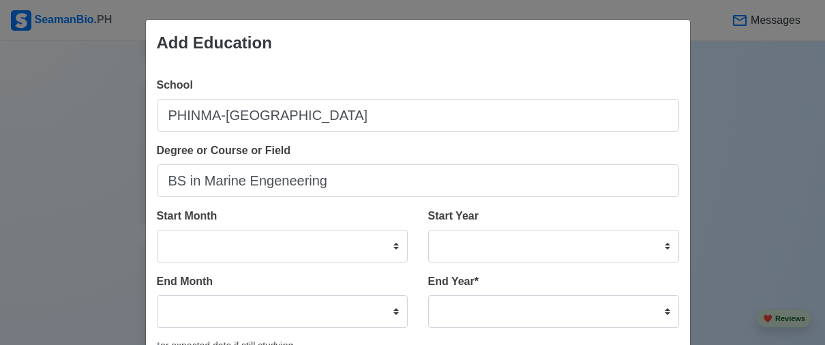
click at [528, 153] on div "Degree or Course or Field BS in Marine Engeneering" at bounding box center [418, 170] width 522 height 55
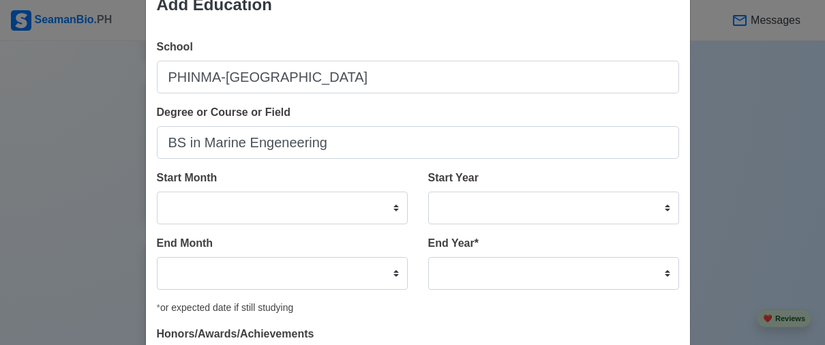
scroll to position [57, 0]
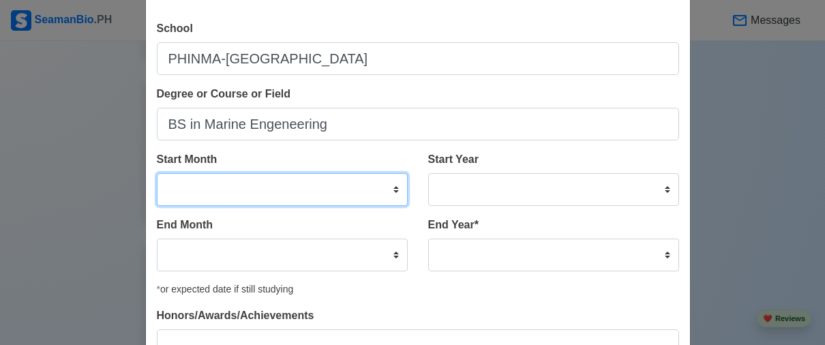
click at [384, 188] on select "January February March April May June July August September October November De…" at bounding box center [282, 189] width 251 height 33
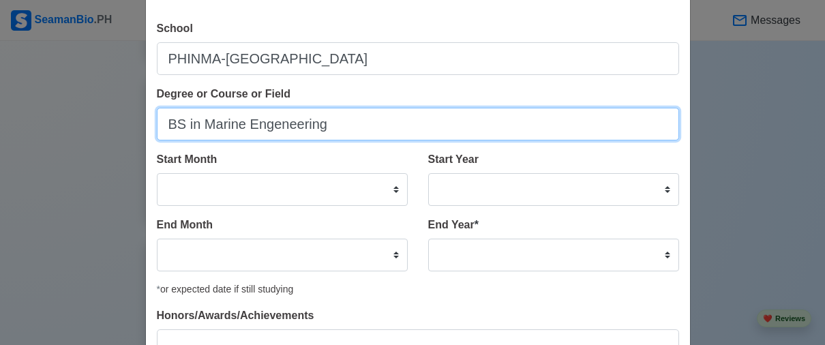
click at [584, 108] on input "BS in Marine Engeneering" at bounding box center [418, 124] width 522 height 33
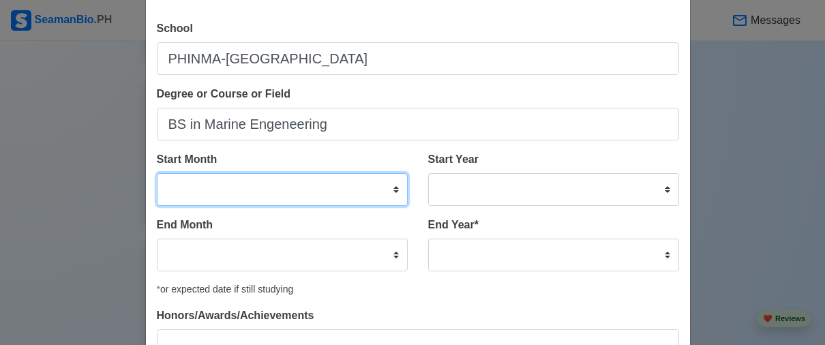
click at [387, 192] on select "January February March April May June July August September October November De…" at bounding box center [282, 189] width 251 height 33
select select "June"
click at [157, 173] on select "January February March April May June July August September October November De…" at bounding box center [282, 189] width 251 height 33
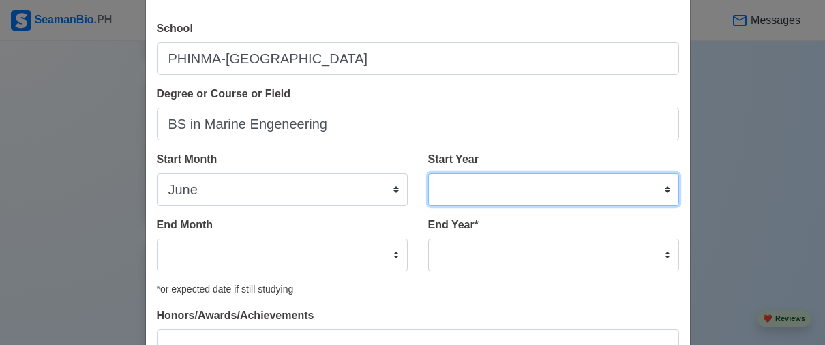
click at [665, 188] on select "2025 2024 2023 2022 2021 2020 2019 2018 2017 2016 2015 2014 2013 2012 2011 2010…" at bounding box center [553, 189] width 251 height 33
select select "2007"
click at [428, 173] on select "2025 2024 2023 2022 2021 2020 2019 2018 2017 2016 2015 2014 2013 2012 2011 2010…" at bounding box center [553, 189] width 251 height 33
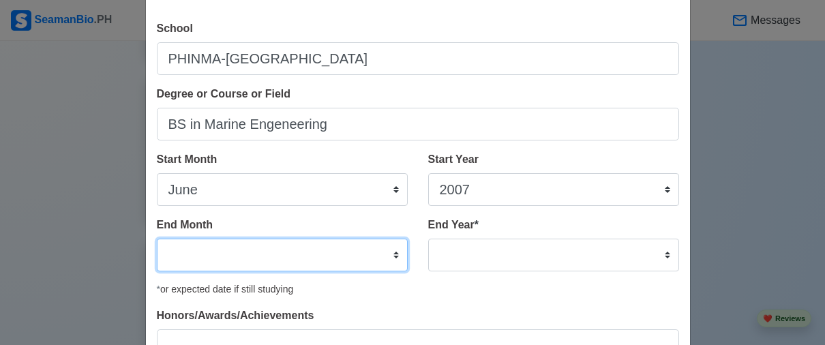
click at [203, 246] on select "January February March April May June July August September October November De…" at bounding box center [282, 255] width 251 height 33
select select "April"
click at [157, 239] on select "January February March April May June July August September October November De…" at bounding box center [282, 255] width 251 height 33
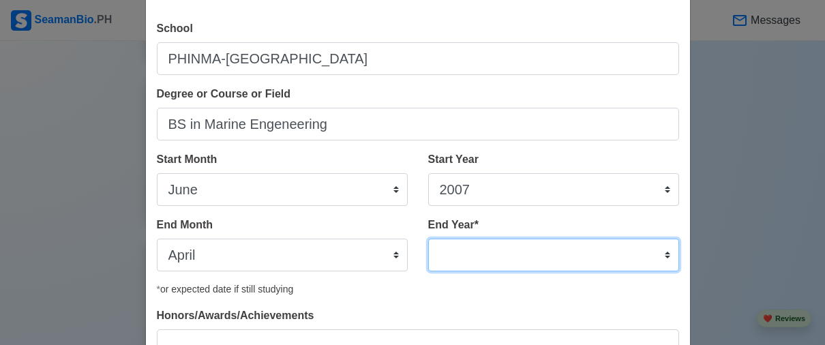
click at [661, 257] on select "2035 2034 2033 2032 2031 2030 2029 2028 2027 2026 2025 2024 2023 2022 2021 2020…" at bounding box center [553, 255] width 251 height 33
select select "2014"
click at [428, 239] on select "2035 2034 2033 2032 2031 2030 2029 2028 2027 2026 2025 2024 2023 2022 2021 2020…" at bounding box center [553, 255] width 251 height 33
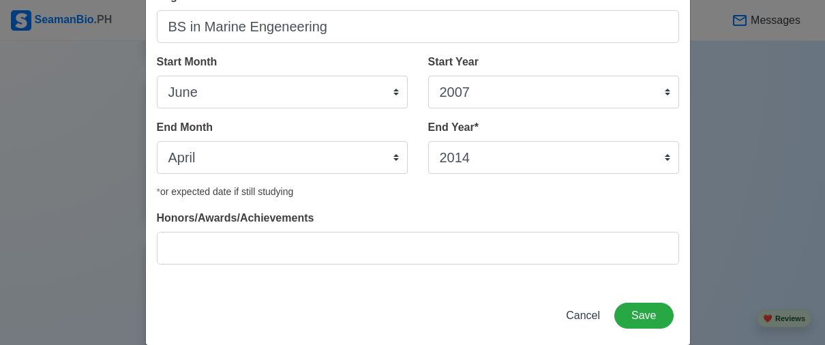
scroll to position [158, 0]
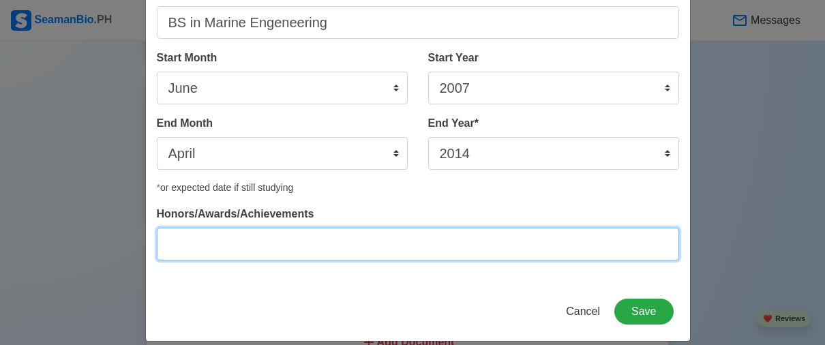
click at [207, 235] on input "Honors/Awards/Achievements" at bounding box center [418, 244] width 522 height 33
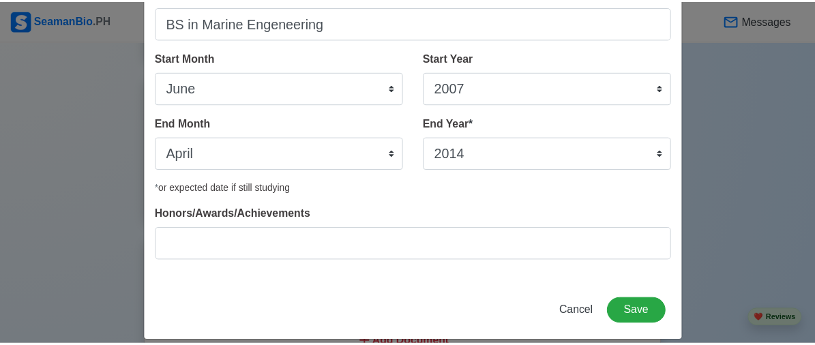
scroll to position [173, 0]
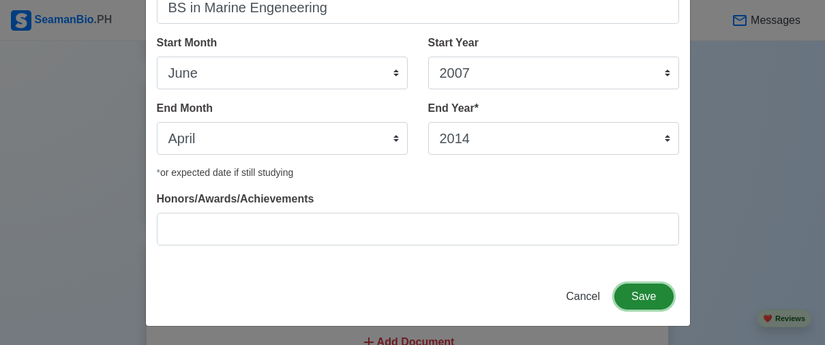
click at [646, 298] on button "Save" at bounding box center [643, 297] width 59 height 26
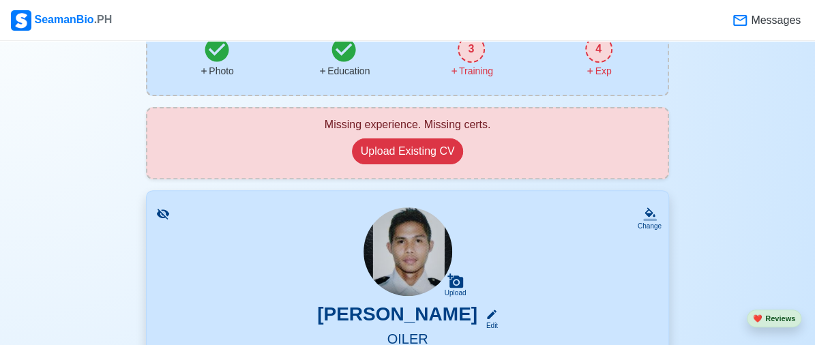
scroll to position [120, 0]
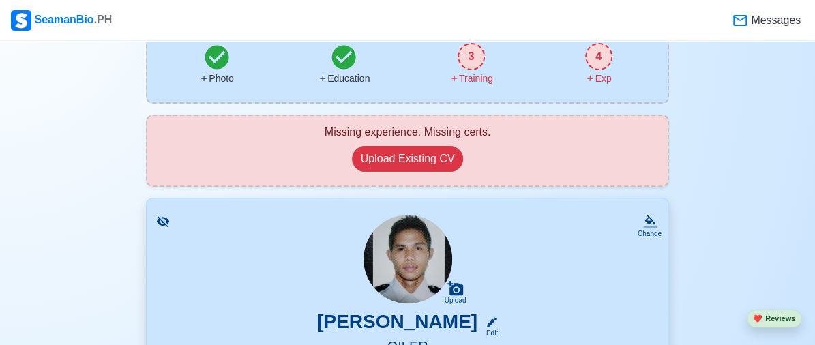
click at [470, 68] on div "3" at bounding box center [471, 56] width 27 height 27
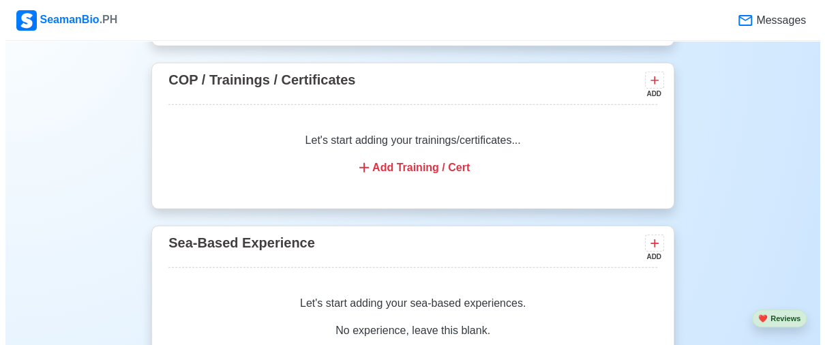
scroll to position [1695, 0]
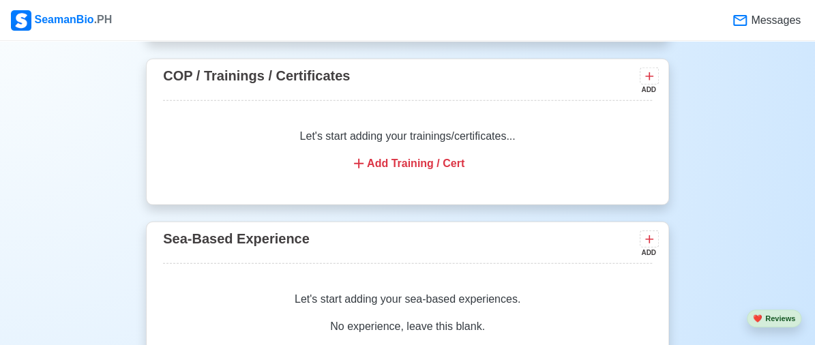
click at [419, 158] on div "Add Training / Cert" at bounding box center [407, 163] width 456 height 16
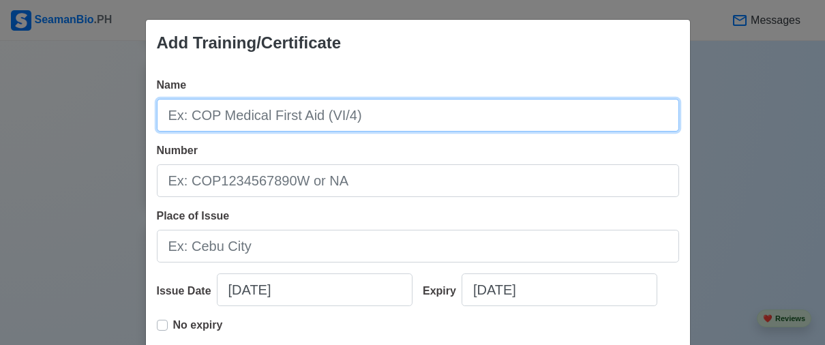
click at [316, 113] on input "Name" at bounding box center [418, 115] width 522 height 33
type input "COP SCRB REF"
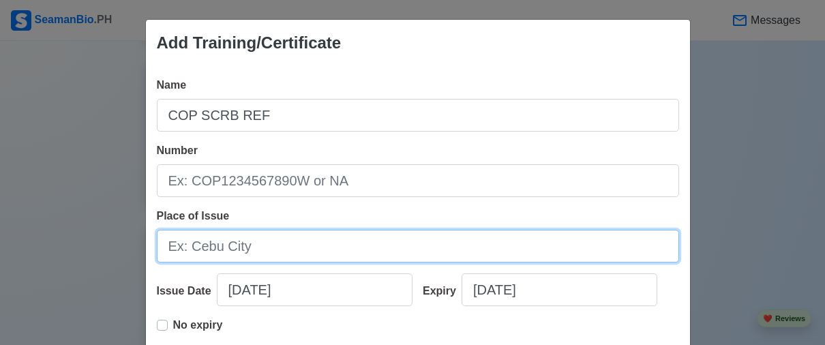
click at [243, 247] on input "Place of Issue" at bounding box center [418, 246] width 522 height 33
click at [233, 254] on input "Place of Issue" at bounding box center [418, 246] width 522 height 33
type input "E"
type input "EXACT, Iloilo City"
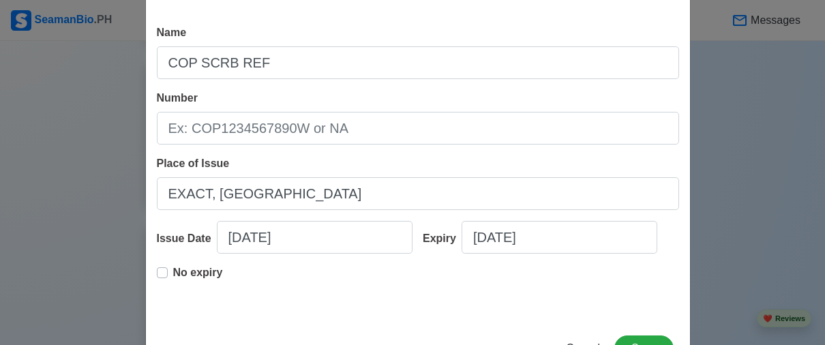
scroll to position [104, 0]
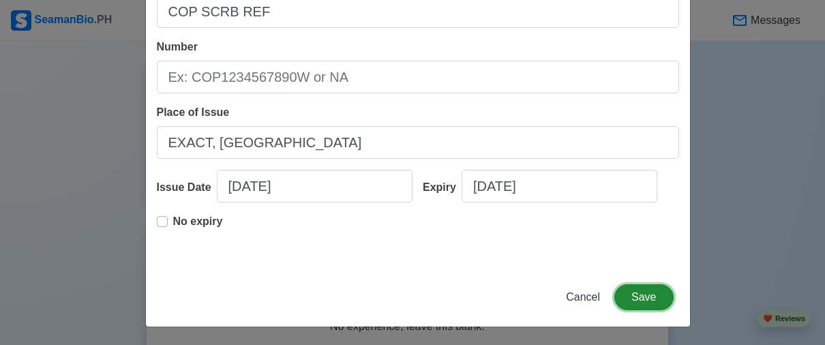
click at [640, 299] on button "Save" at bounding box center [643, 297] width 59 height 26
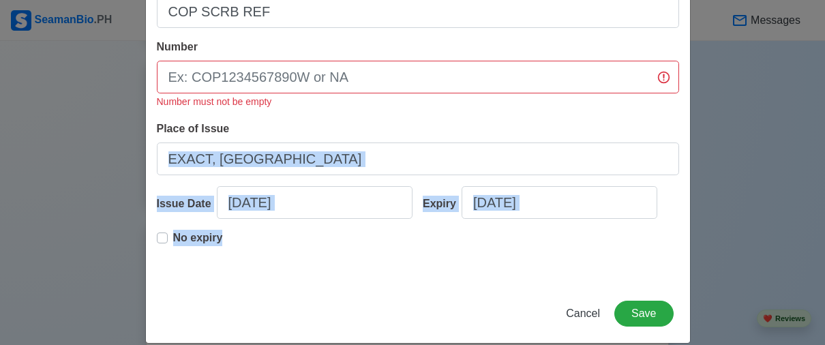
drag, startPoint x: 814, startPoint y: 250, endPoint x: 805, endPoint y: 149, distance: 101.4
click at [805, 149] on div "Add Training/Certificate Name COP SCRB REF Number Number must not be empty Plac…" at bounding box center [412, 172] width 825 height 345
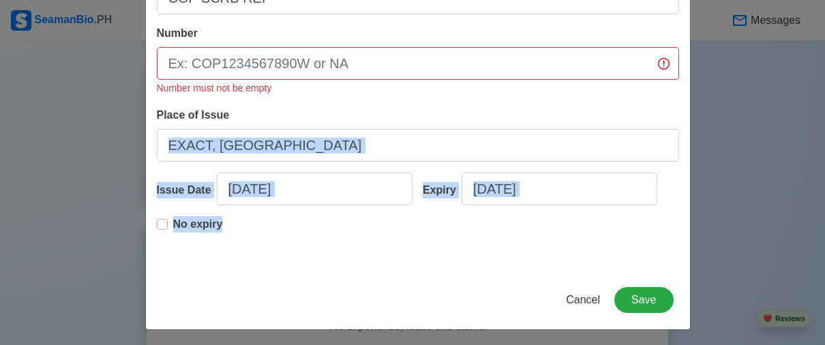
scroll to position [120, 0]
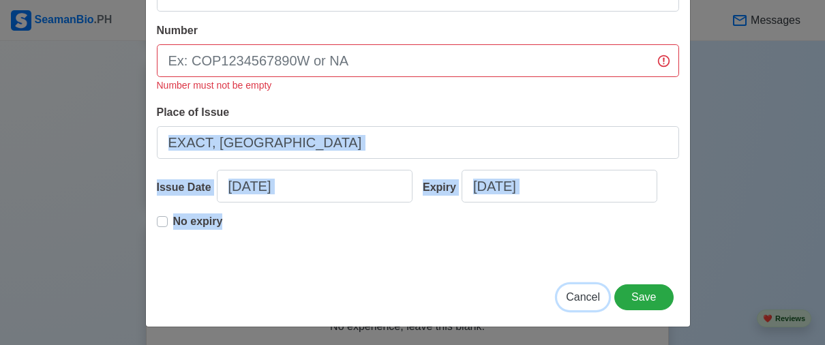
click at [584, 298] on span "Cancel" at bounding box center [583, 297] width 34 height 12
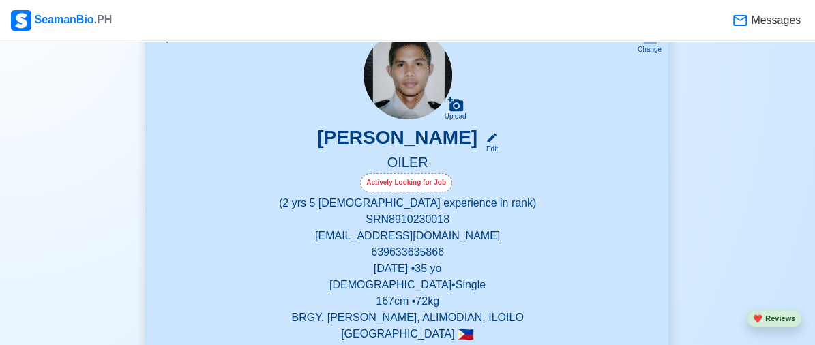
scroll to position [297, 0]
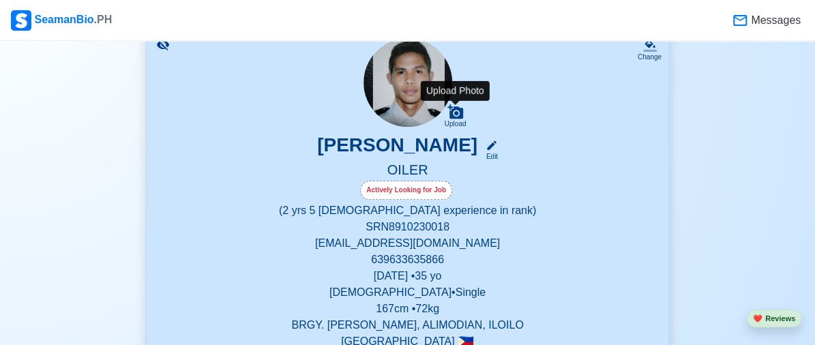
click at [452, 111] on icon at bounding box center [455, 111] width 16 height 14
click at [0, 0] on input "Upload" at bounding box center [0, 0] width 0 height 0
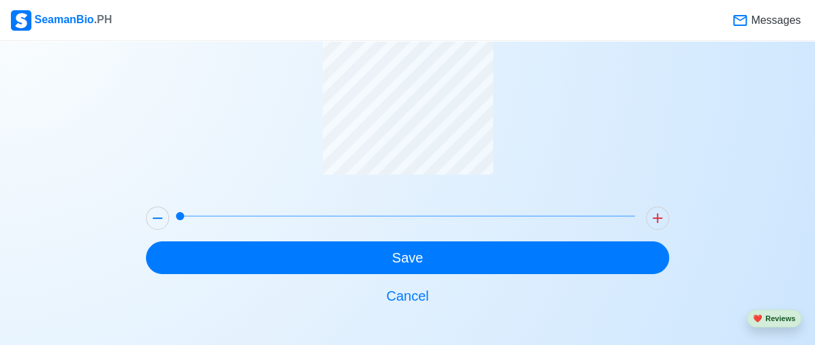
scroll to position [108, 0]
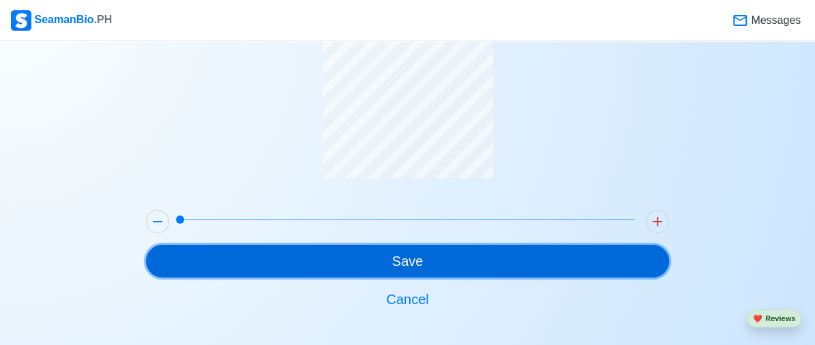
click at [432, 256] on button "Save" at bounding box center [407, 261] width 523 height 33
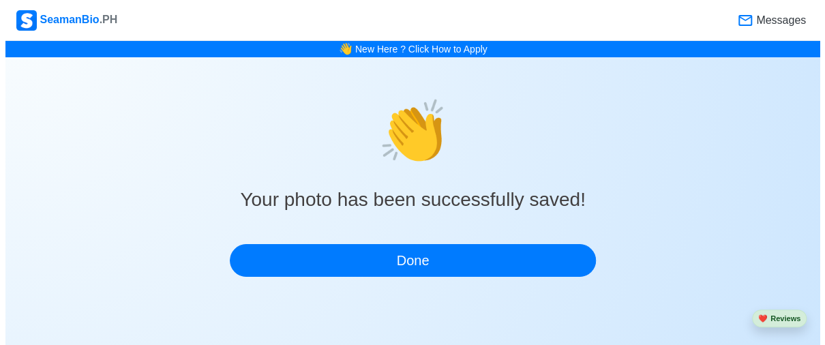
scroll to position [0, 0]
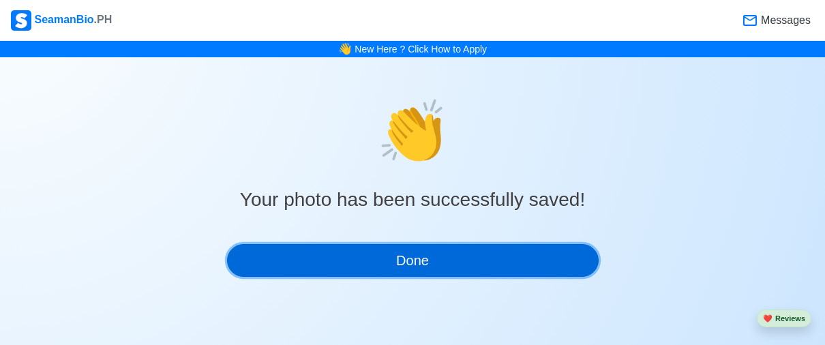
click at [432, 256] on button "Done" at bounding box center [413, 260] width 372 height 33
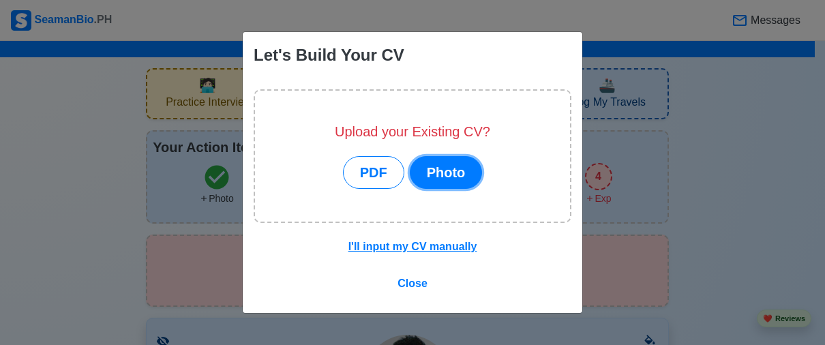
click at [430, 173] on button "Photo" at bounding box center [446, 172] width 73 height 33
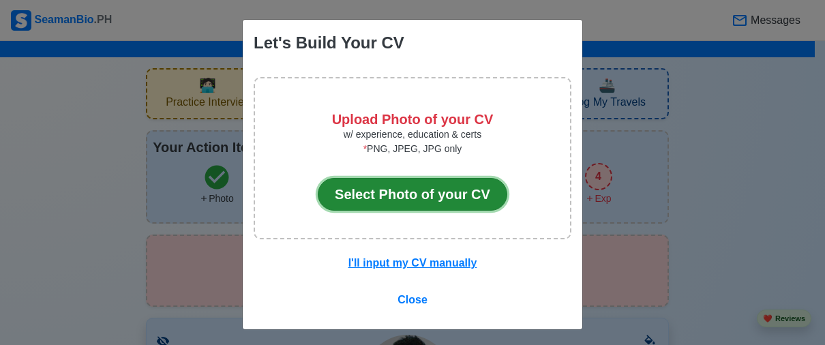
click at [439, 196] on button "Select Photo of your CV" at bounding box center [413, 194] width 190 height 33
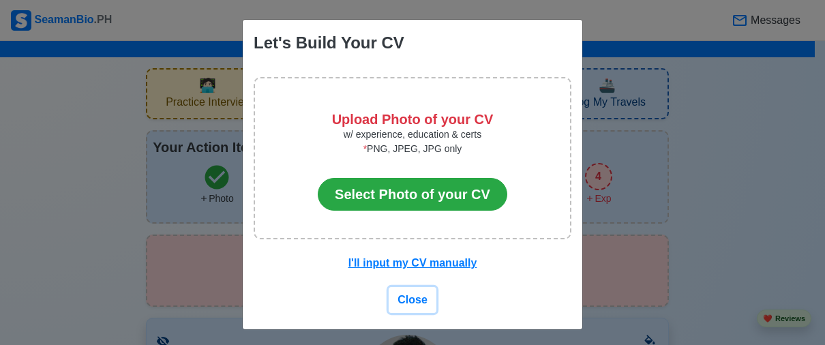
click at [413, 295] on span "Close" at bounding box center [413, 300] width 30 height 12
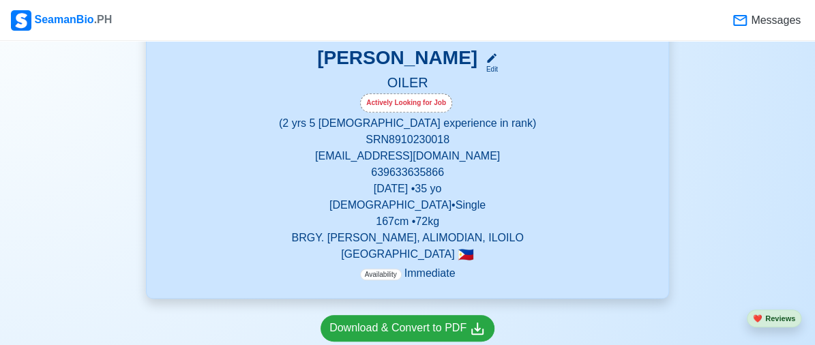
scroll to position [388, 0]
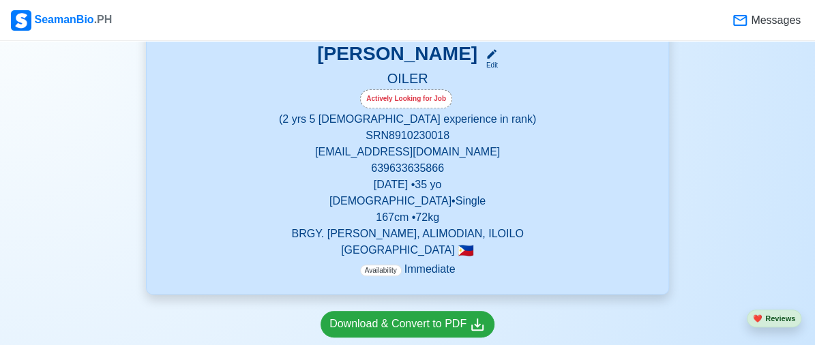
click at [426, 151] on p "[EMAIL_ADDRESS][DOMAIN_NAME]" at bounding box center [407, 152] width 489 height 16
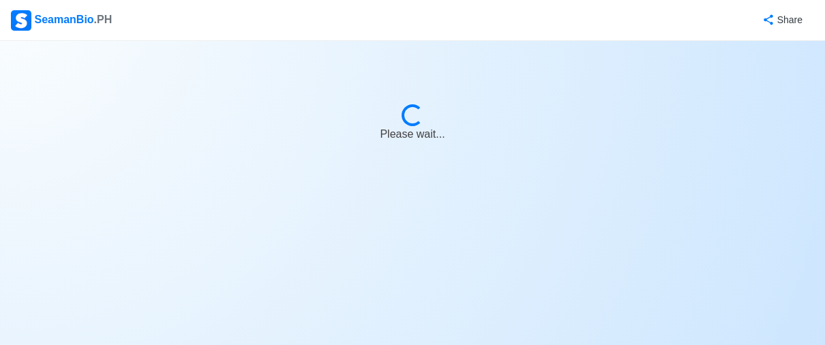
select select "Actively Looking for Job"
select select "Visible for Hiring"
select select "Single"
select select "[DEMOGRAPHIC_DATA]"
select select "PH"
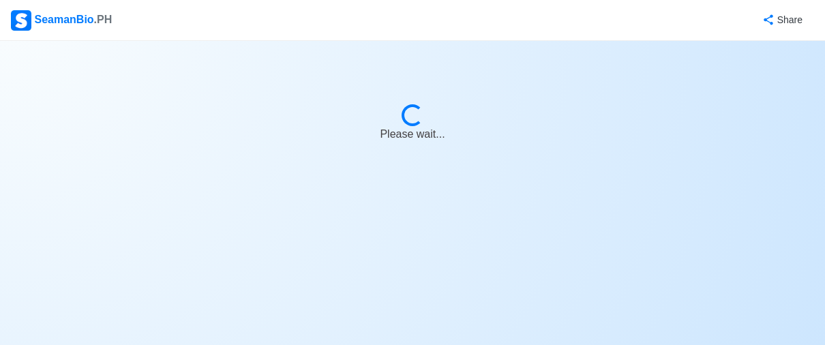
select select "2"
select select "5"
select select "4102416000000"
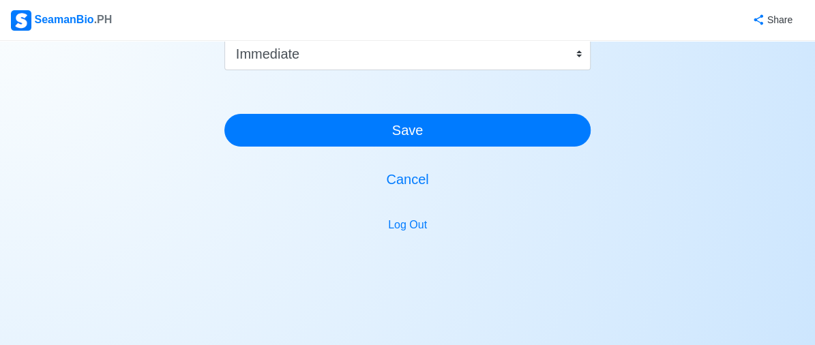
scroll to position [970, 0]
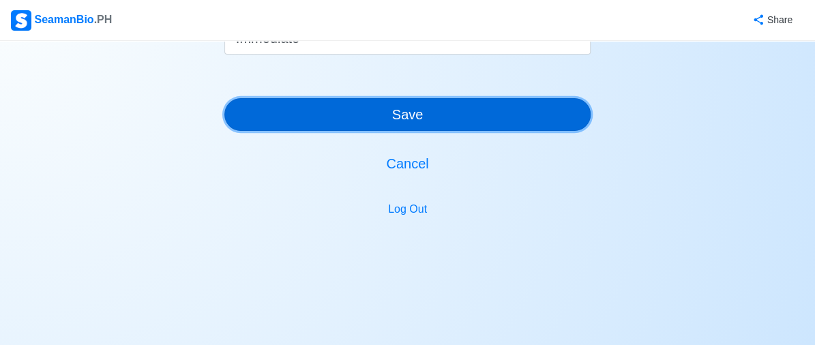
click at [485, 107] on button "Save" at bounding box center [407, 114] width 367 height 33
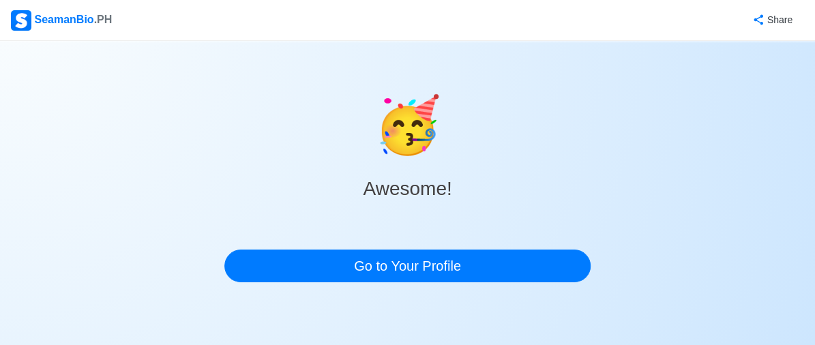
scroll to position [0, 0]
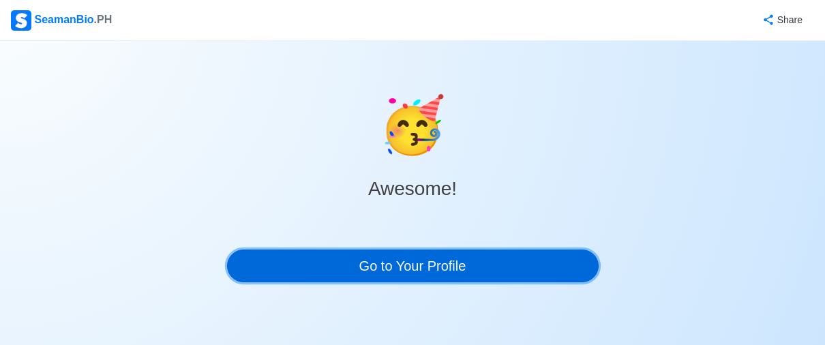
click at [485, 264] on link "Go to Your Profile" at bounding box center [413, 266] width 372 height 33
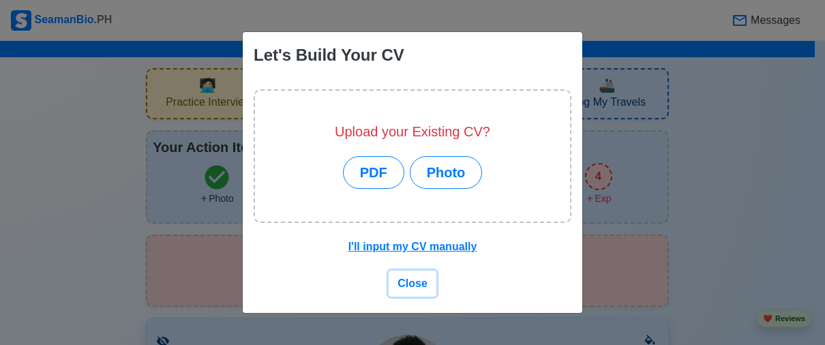
click at [417, 282] on span "Close" at bounding box center [413, 284] width 30 height 12
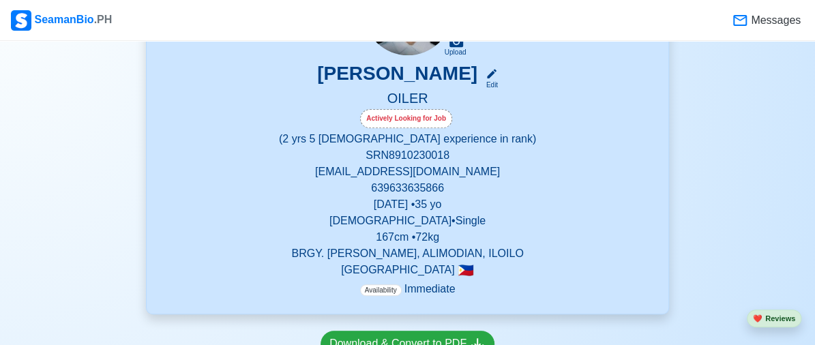
scroll to position [372, 0]
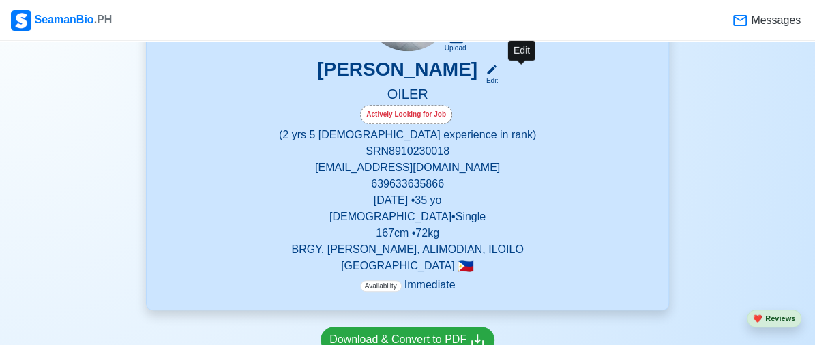
click at [498, 77] on div "Edit" at bounding box center [489, 81] width 18 height 10
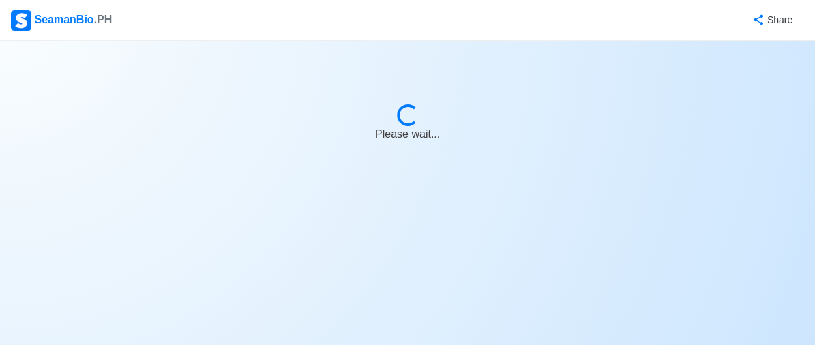
select select "Actively Looking for Job"
select select "Visible for Hiring"
select select "Single"
select select "[DEMOGRAPHIC_DATA]"
select select "PH"
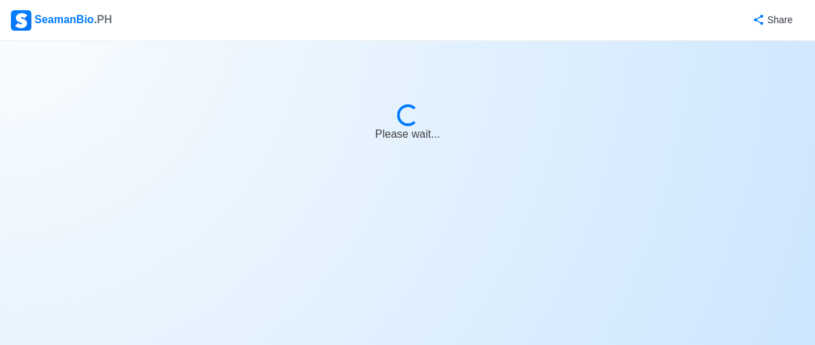
select select "2"
select select "5"
select select "4102416000000"
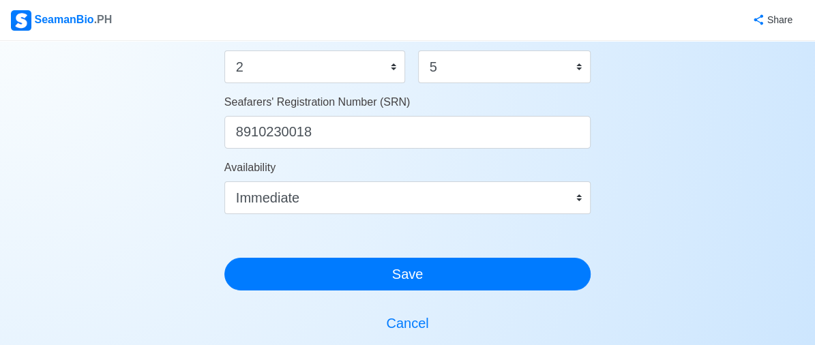
scroll to position [807, 0]
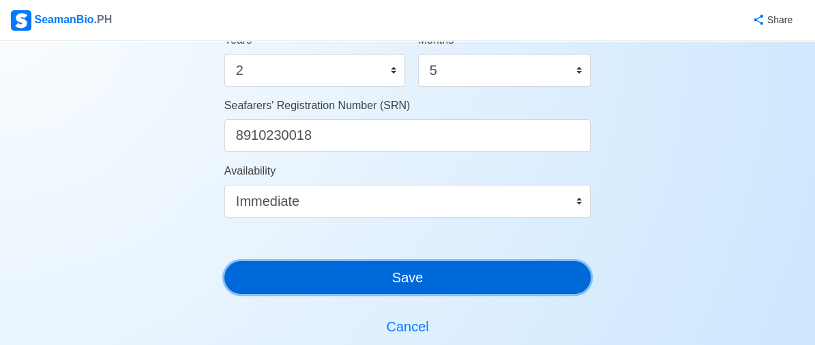
click at [439, 276] on button "Save" at bounding box center [407, 277] width 367 height 33
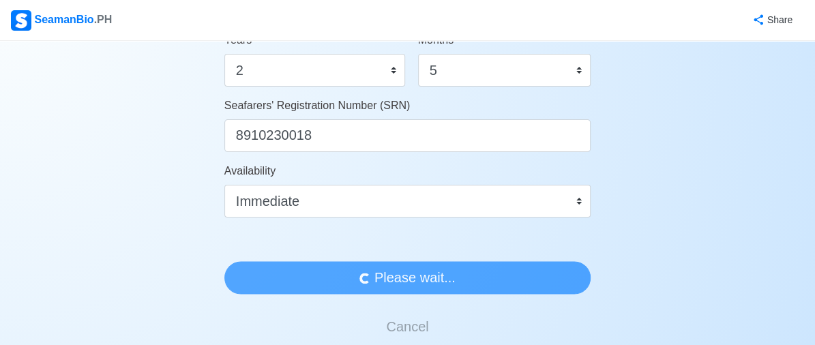
scroll to position [0, 0]
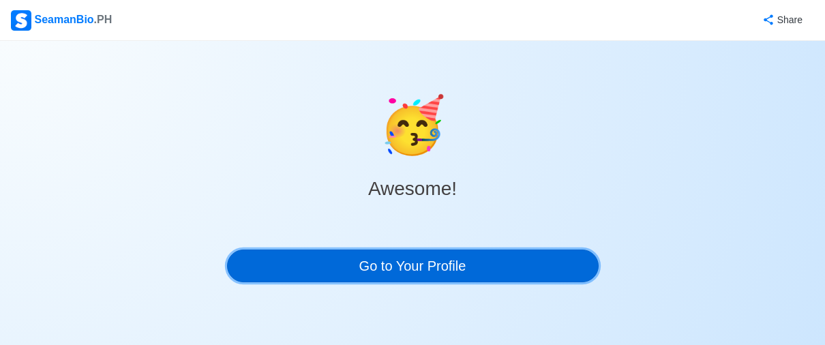
click at [556, 279] on link "Go to Your Profile" at bounding box center [413, 266] width 372 height 33
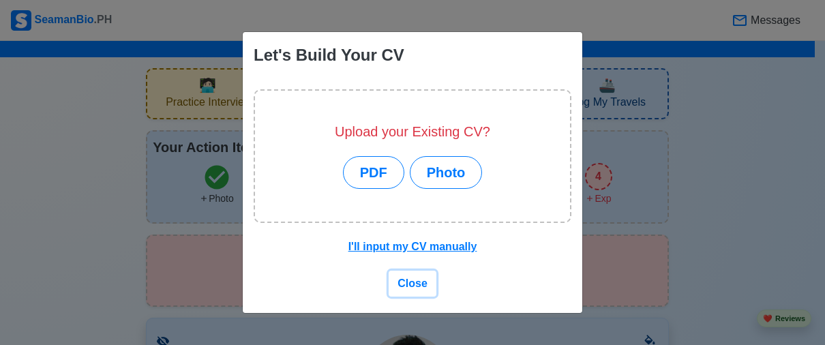
click at [417, 280] on span "Close" at bounding box center [413, 284] width 30 height 12
